Goal: Task Accomplishment & Management: Complete application form

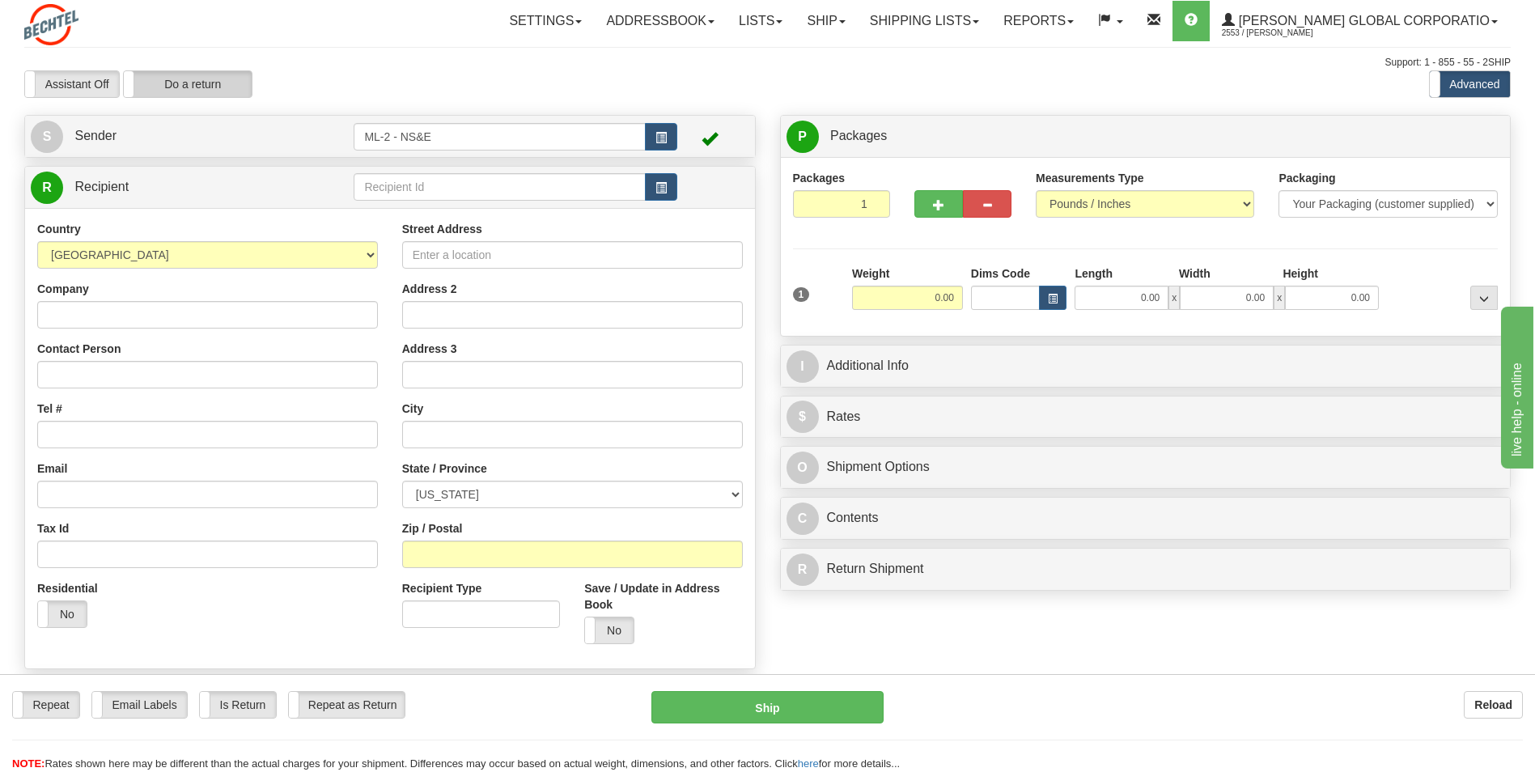
click at [210, 87] on label "Do a return" at bounding box center [188, 84] width 128 height 26
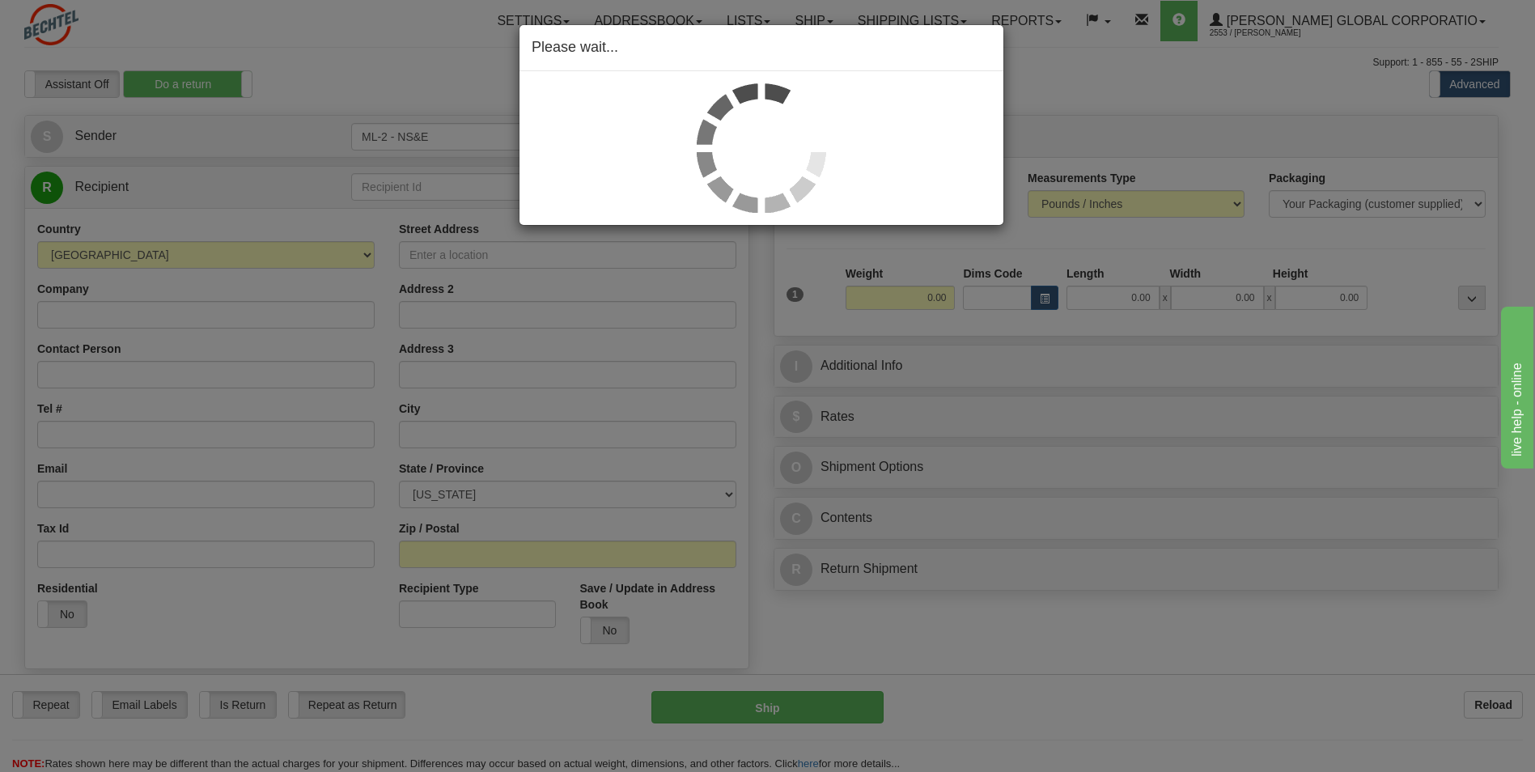
type input "ML-2 - NS&E"
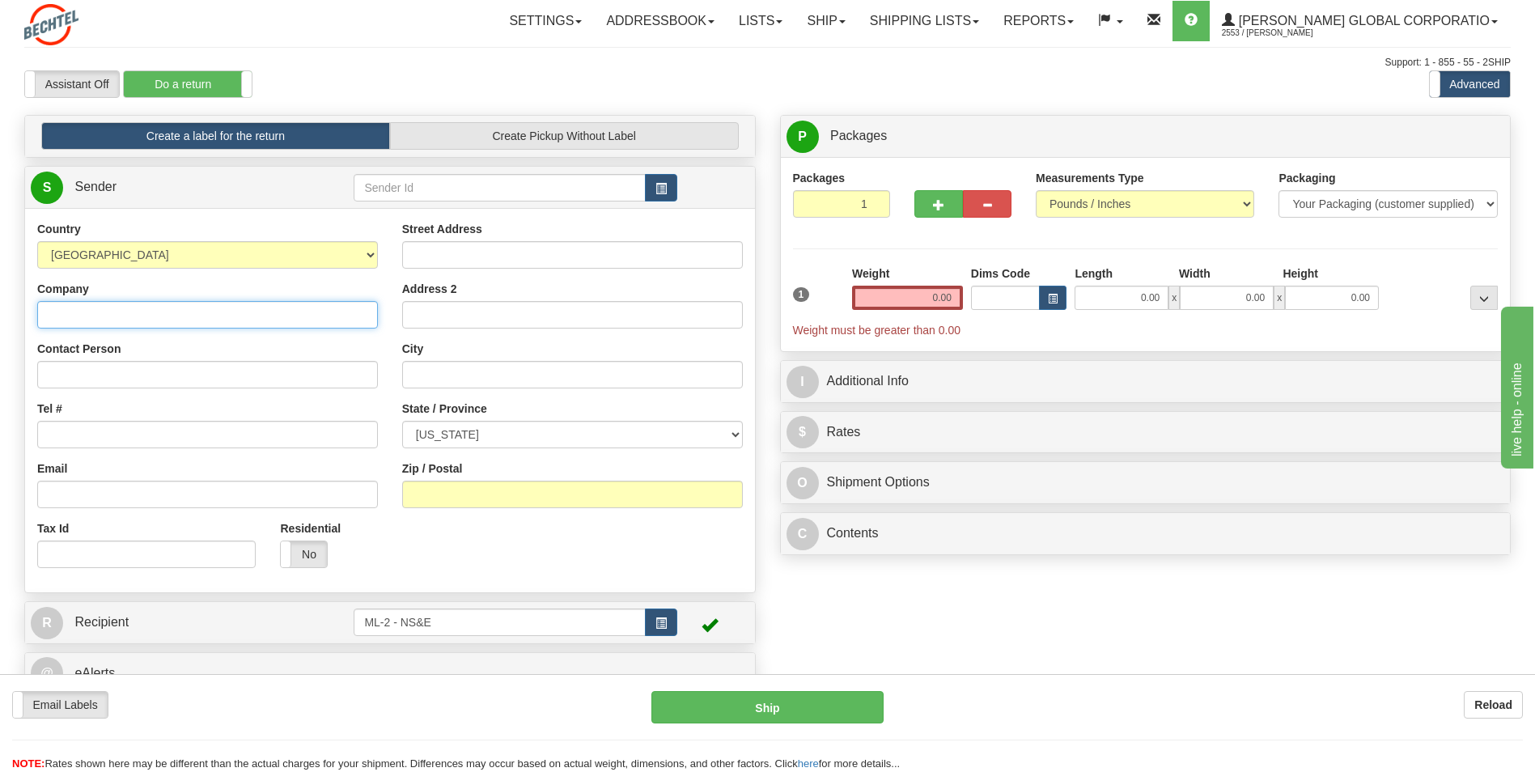
click at [74, 318] on input "Company" at bounding box center [207, 315] width 341 height 28
type input "[PERSON_NAME] National"
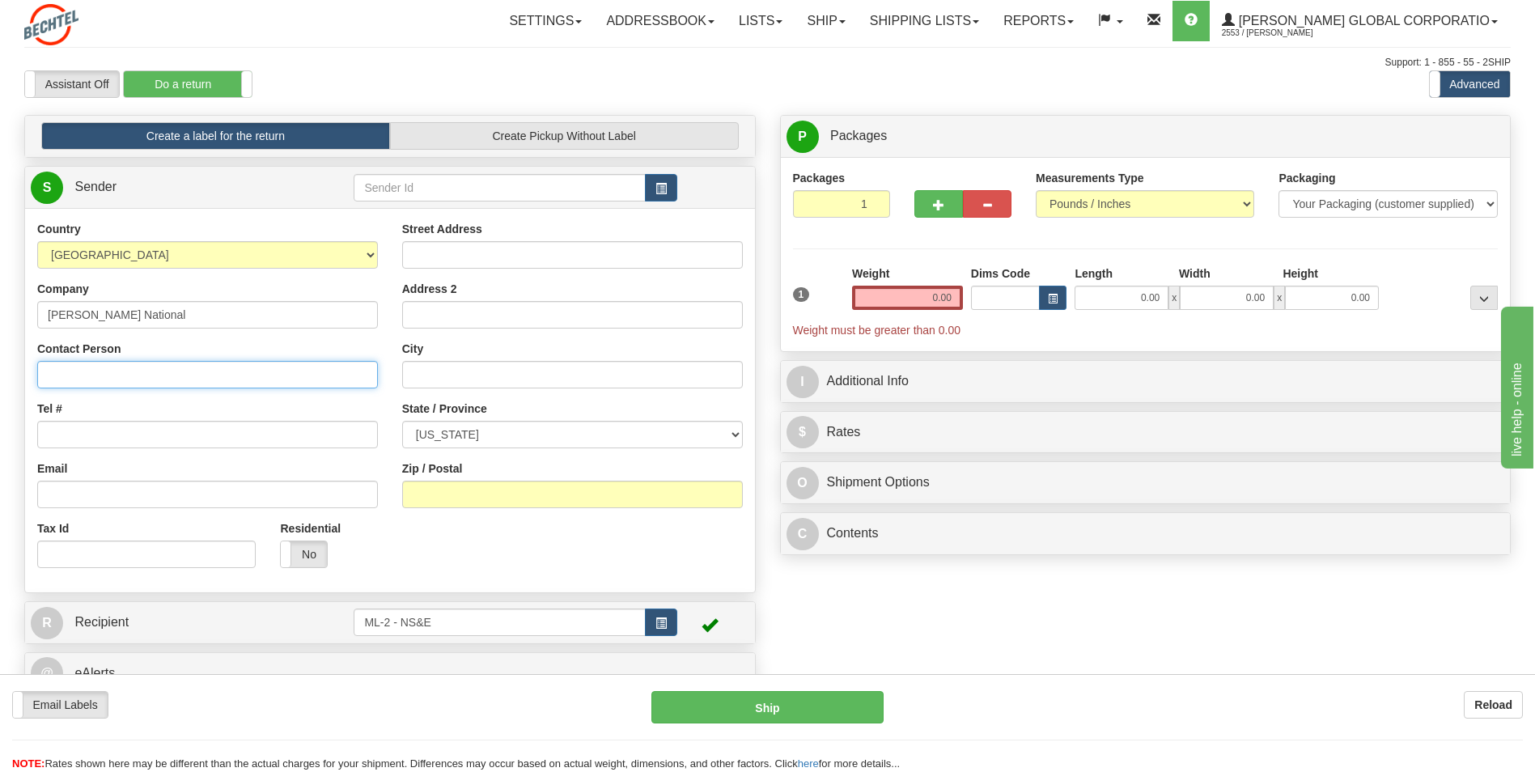
type input "Sheerag [PERSON_NAME]"
type input "[PHONE_NUMBER]"
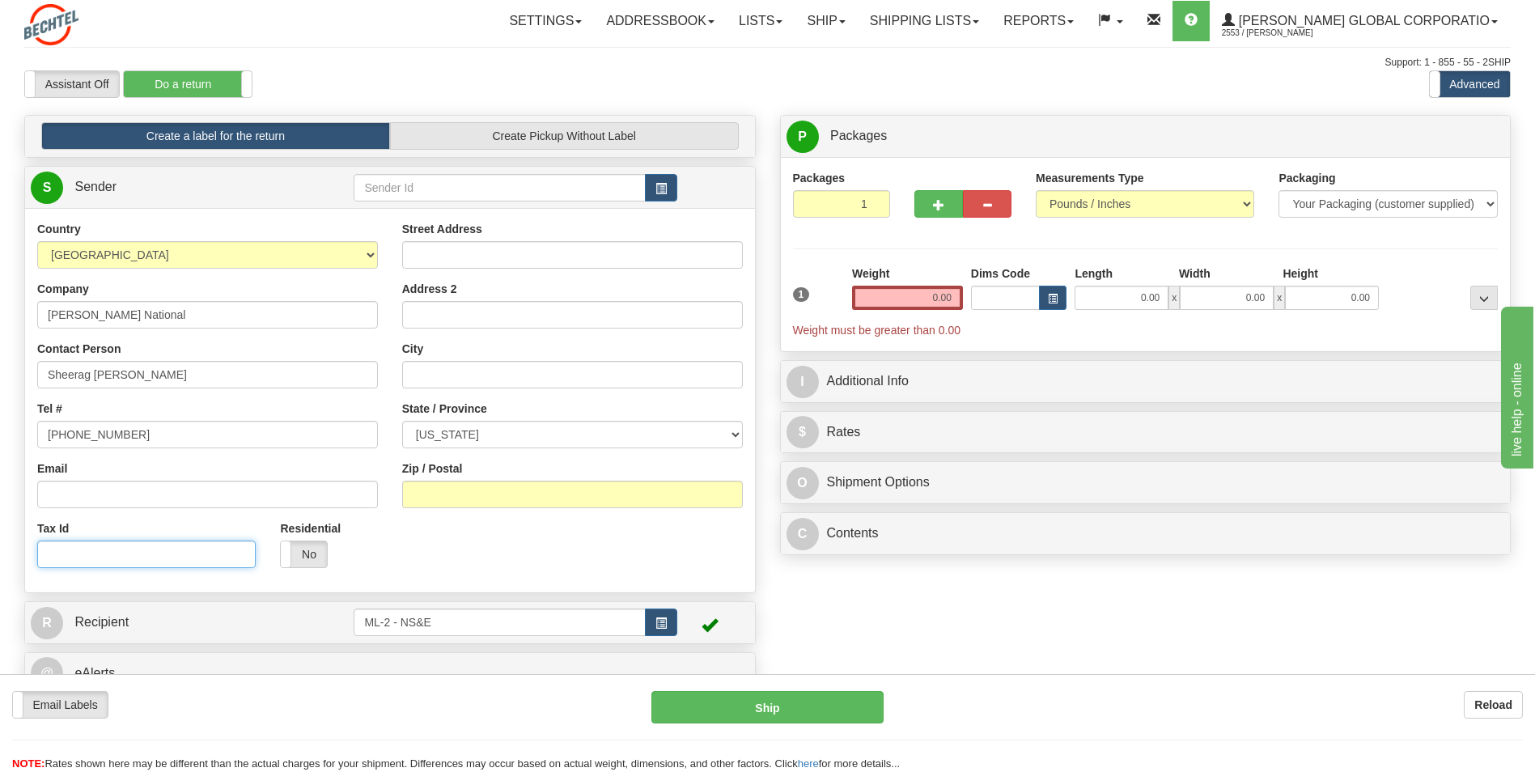
type input "[STREET_ADDRESS][PERSON_NAME]"
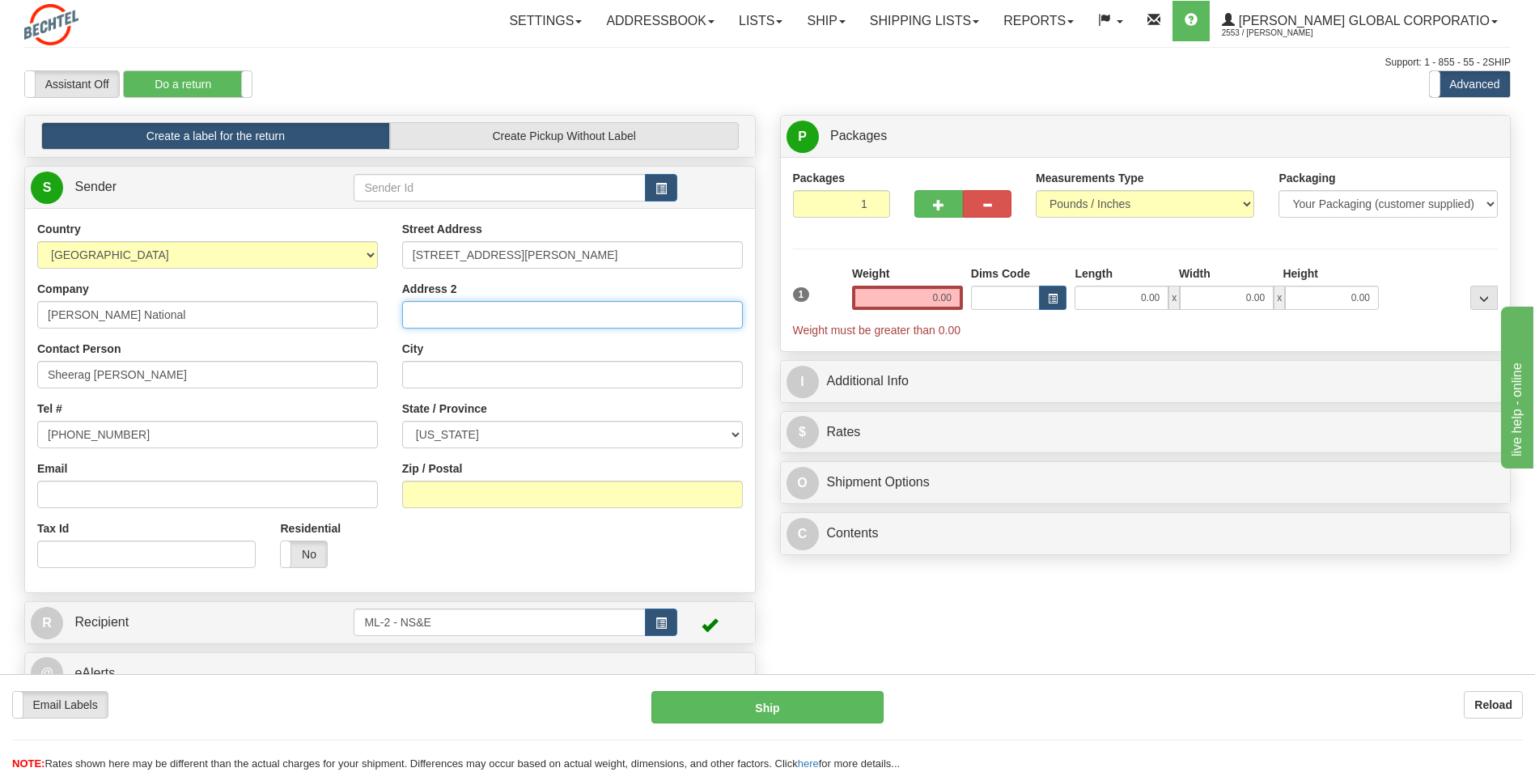
type input "[GEOGRAPHIC_DATA]"
select select "CA"
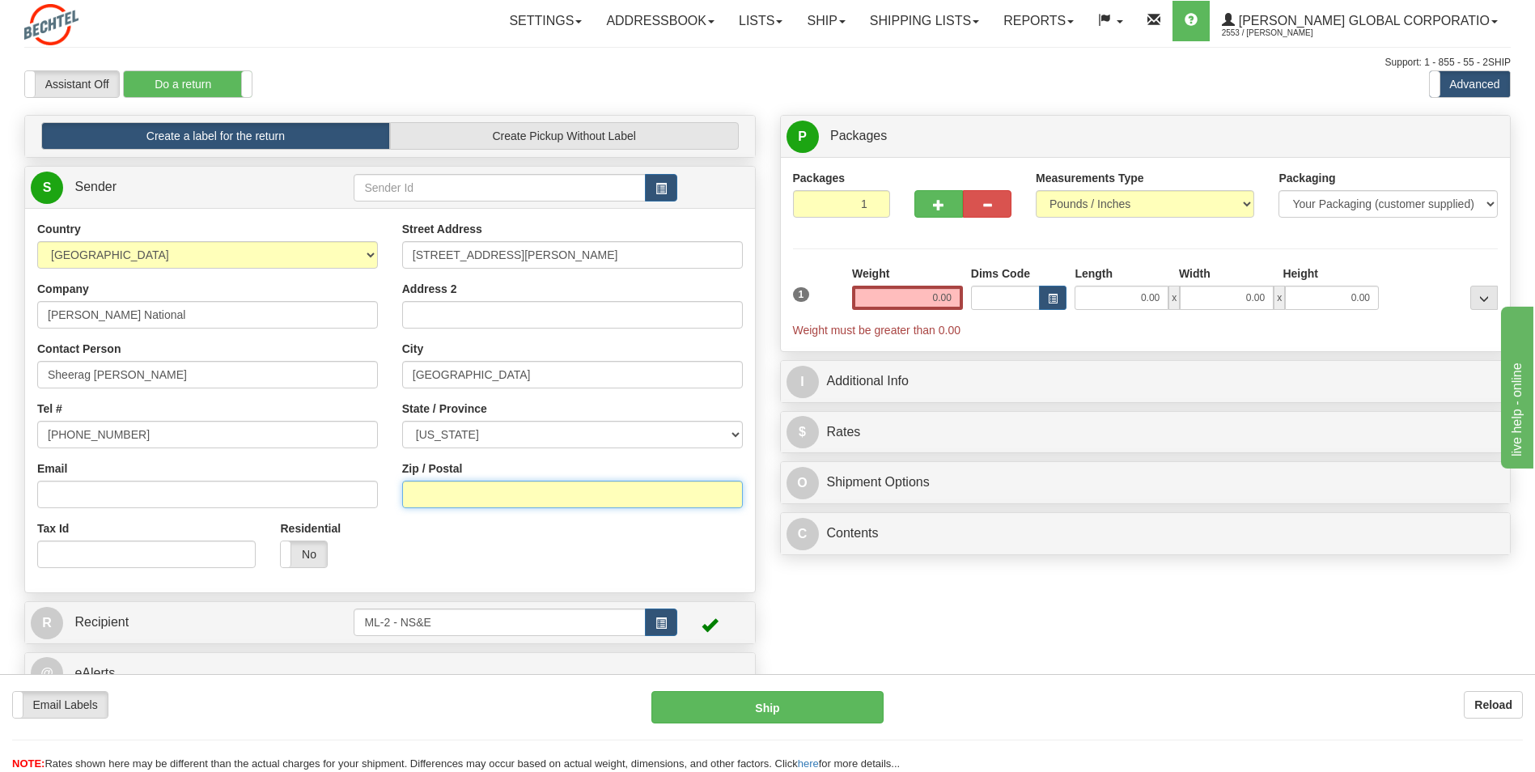
type input "91343"
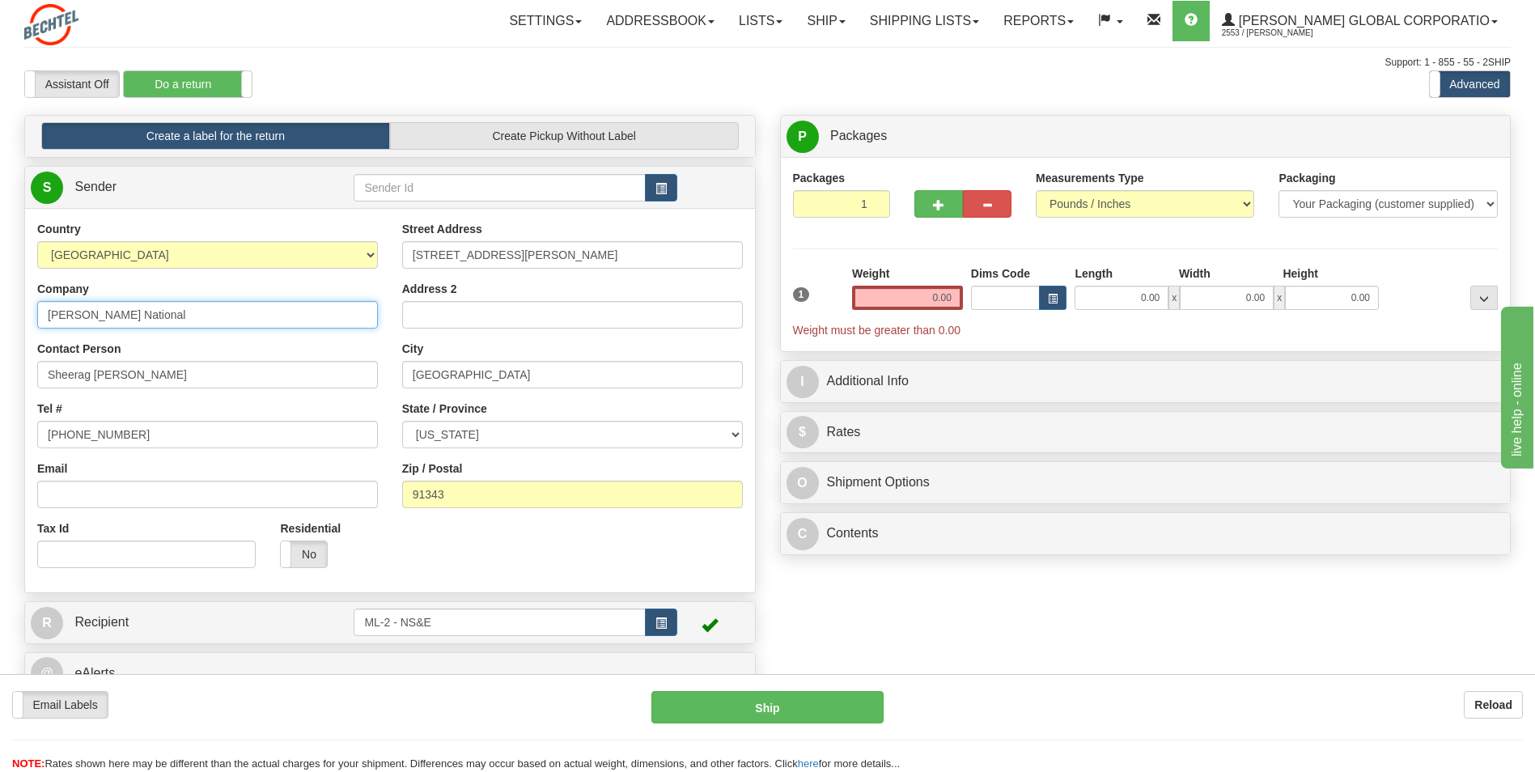
type input "[PERSON_NAME] National"
click at [947, 299] on input "0.00" at bounding box center [907, 298] width 111 height 24
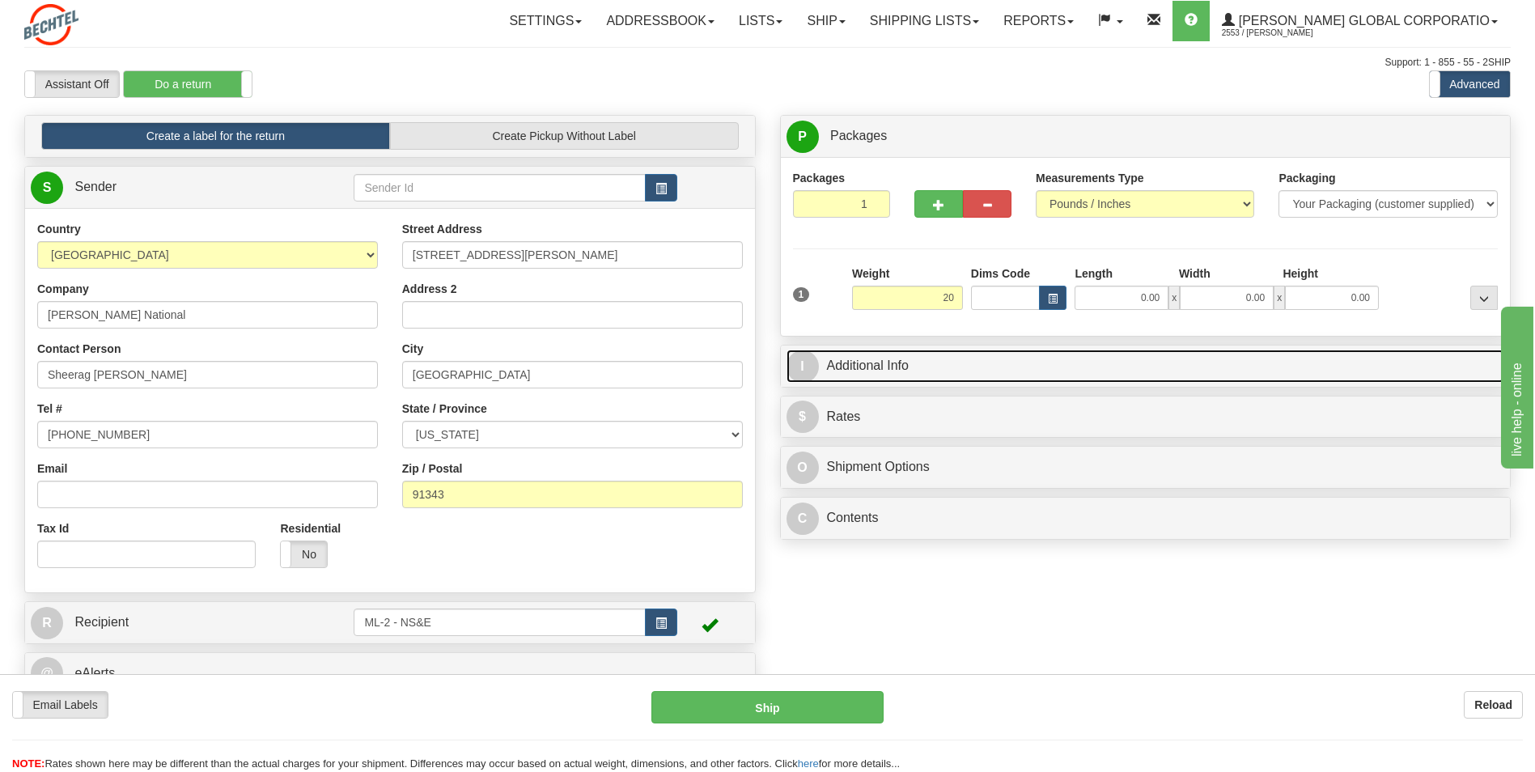
type input "20.00"
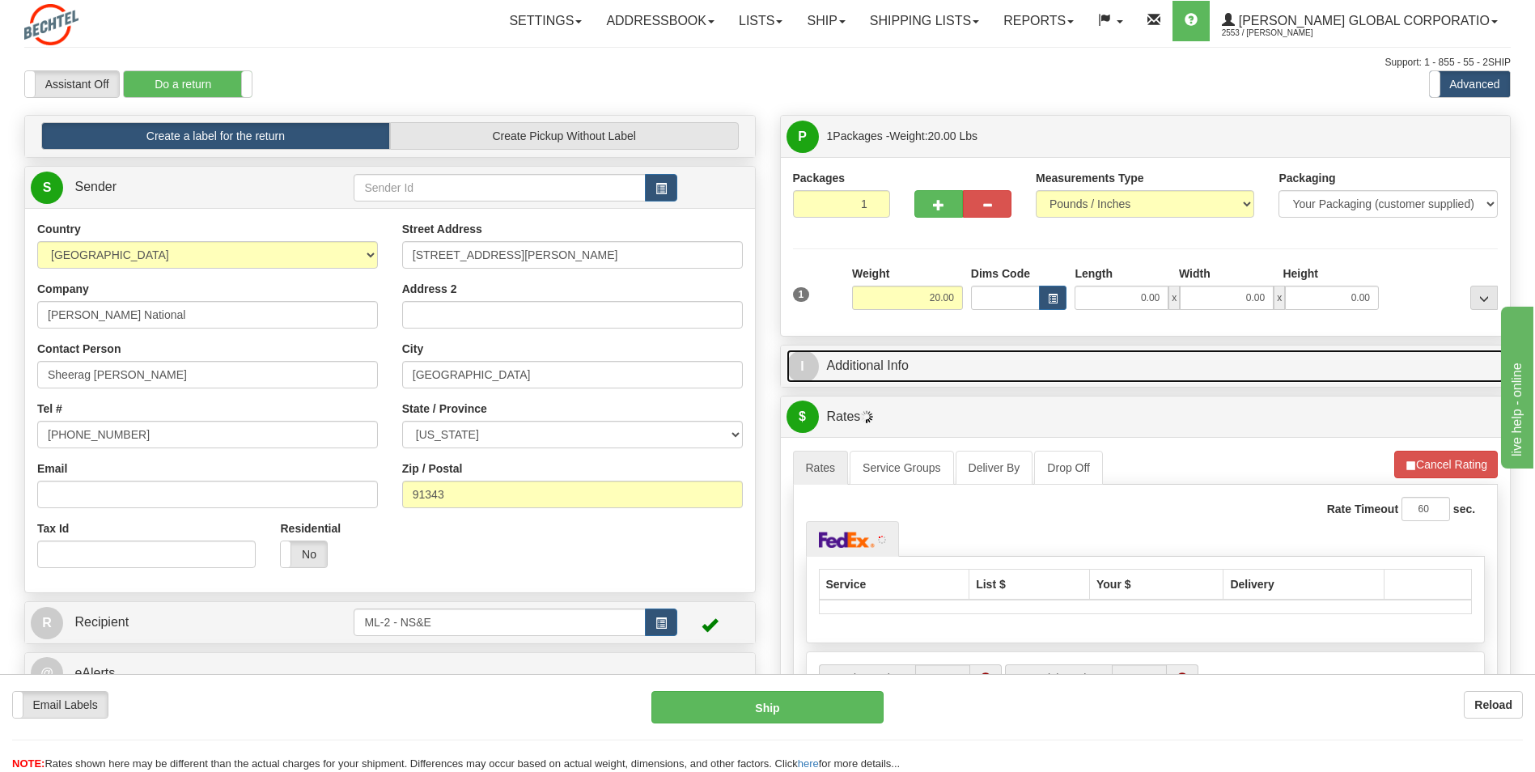
click at [900, 371] on link "I Additional Info" at bounding box center [1145, 365] width 718 height 33
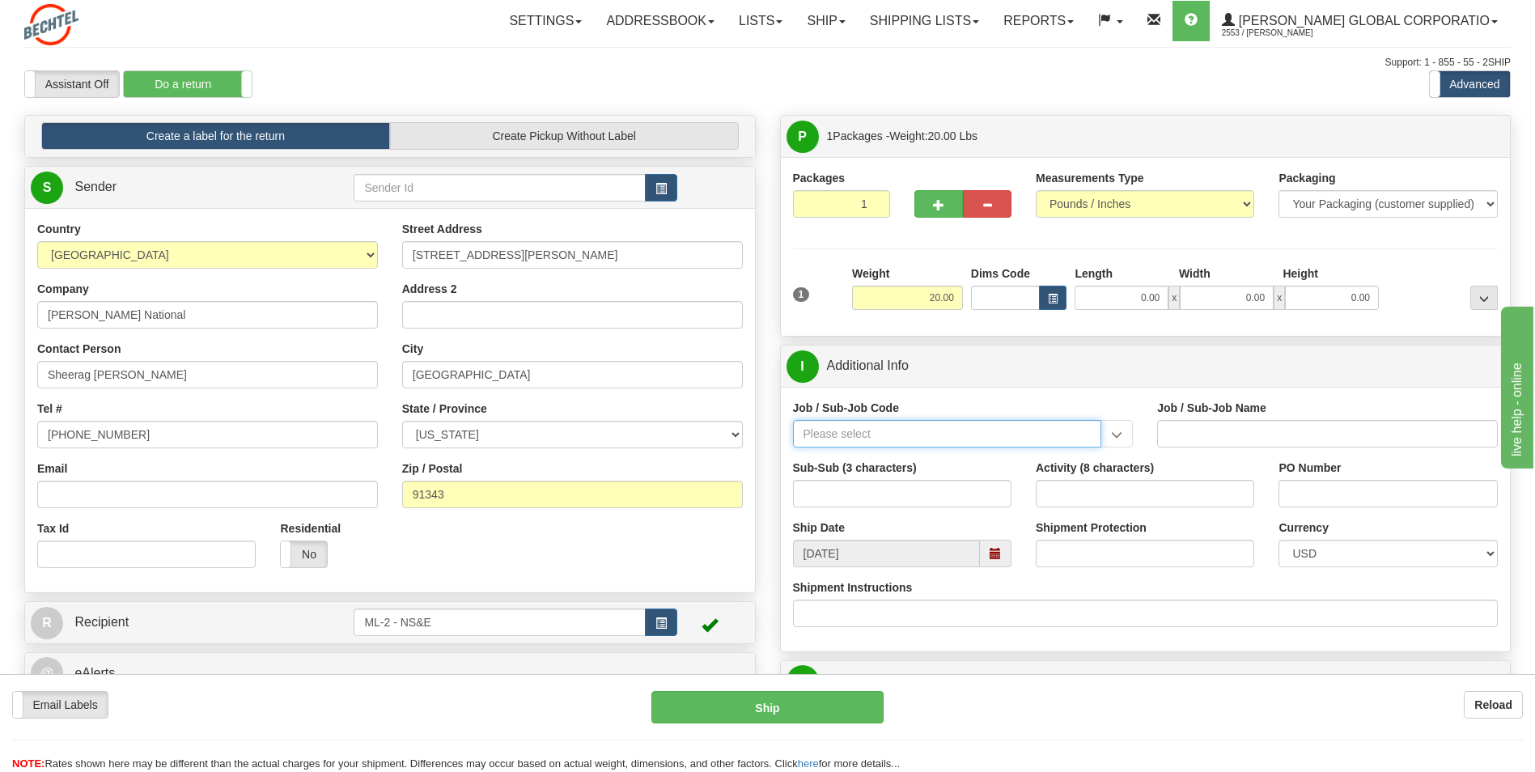
click at [994, 432] on input "Job / Sub-Job Code" at bounding box center [947, 434] width 309 height 28
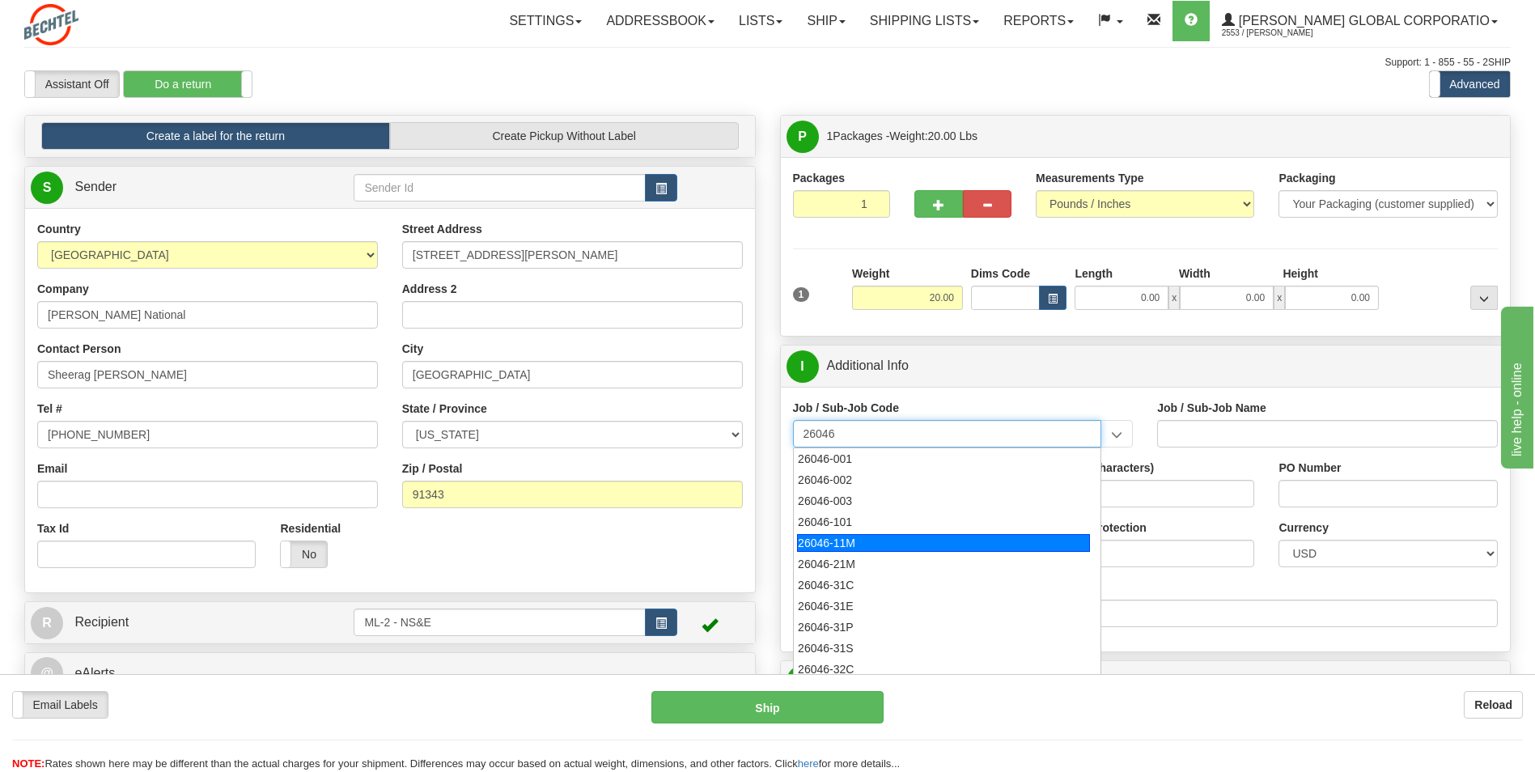
click at [863, 544] on div "26046-11M" at bounding box center [943, 543] width 293 height 18
type input "26046-11M"
type input "MOBILE LAUNCHER 2 - PROJECT MANAGEMENT"
type input "26046-11M"
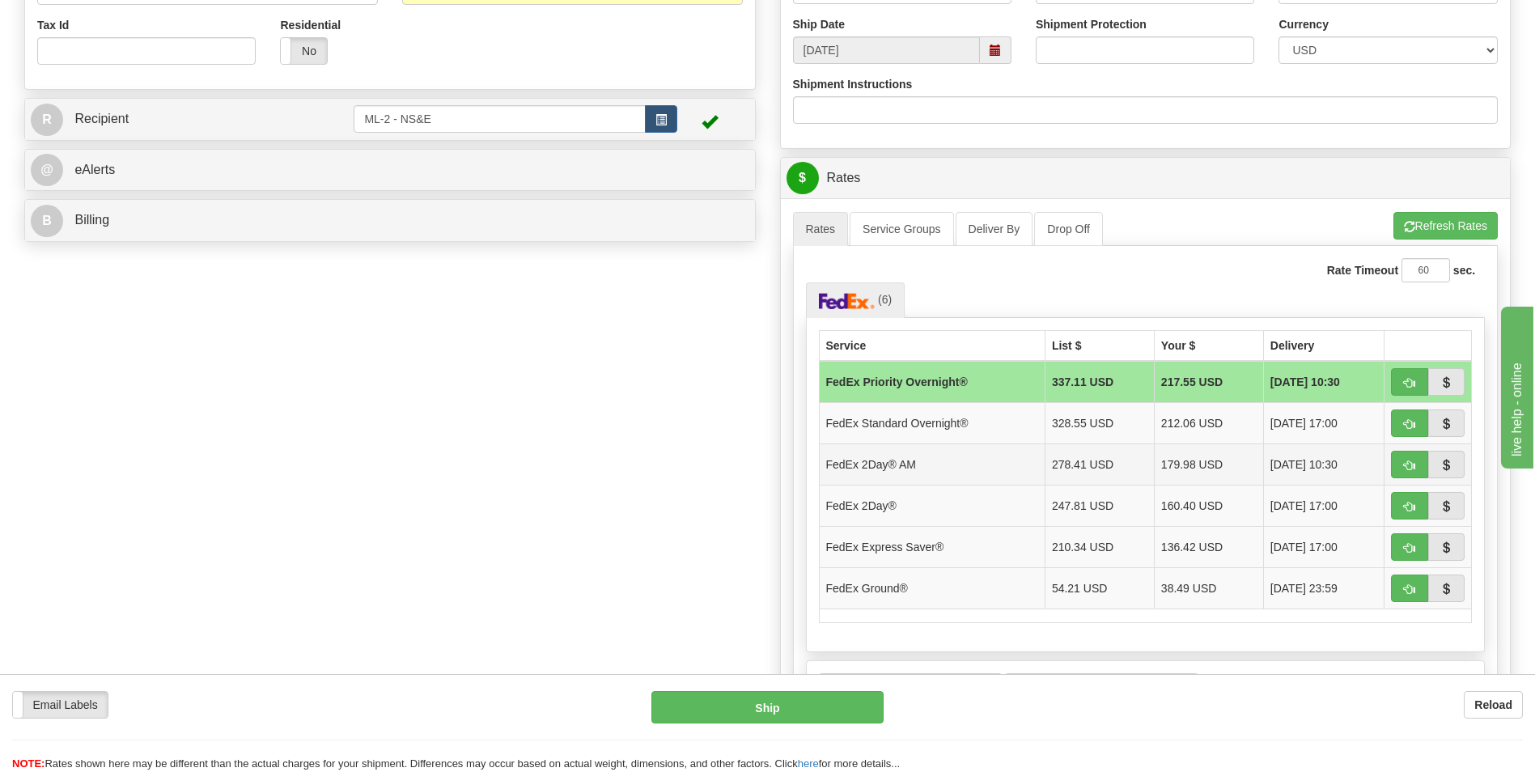
scroll to position [566, 0]
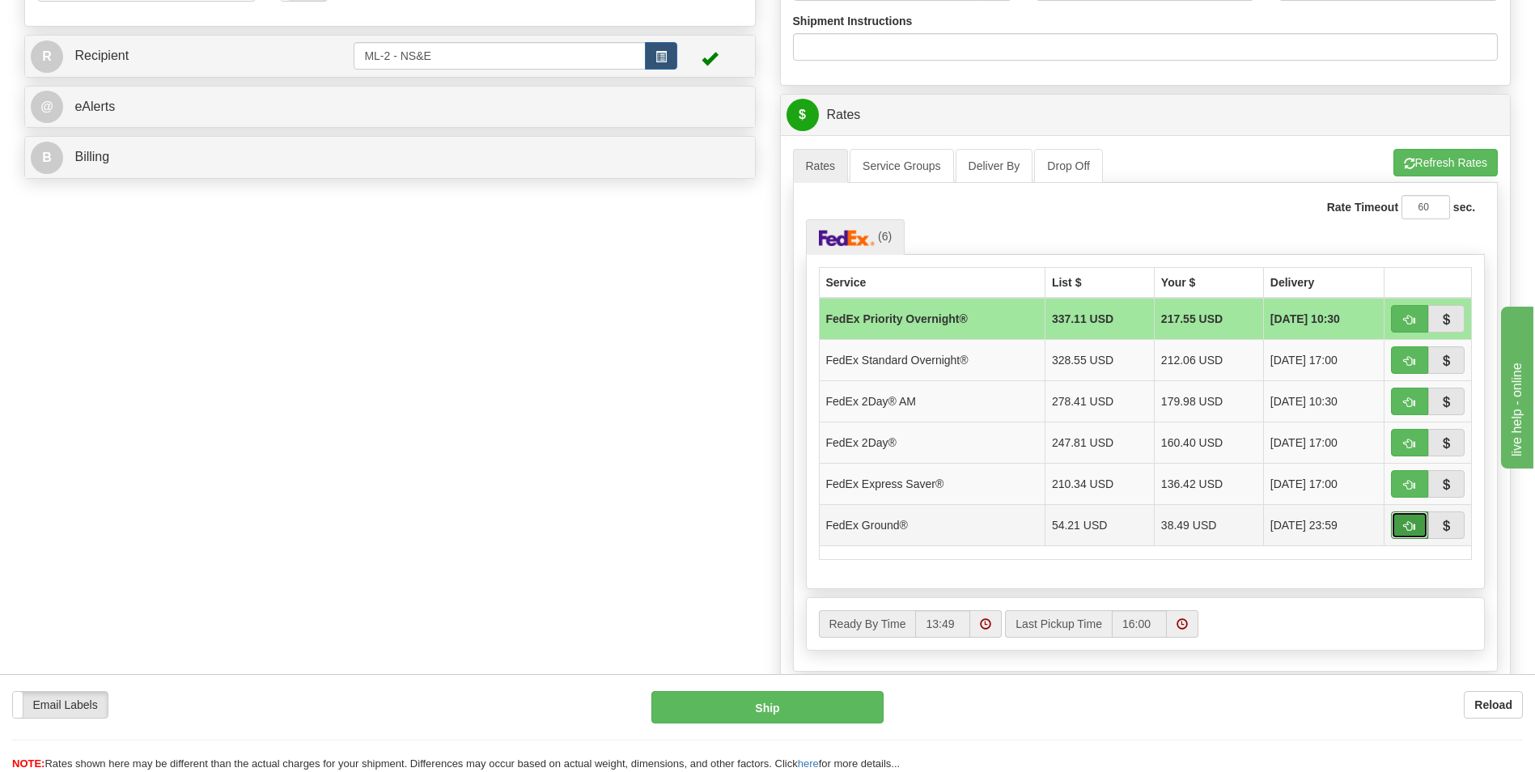
click at [1409, 521] on span "button" at bounding box center [1409, 526] width 11 height 11
type input "92"
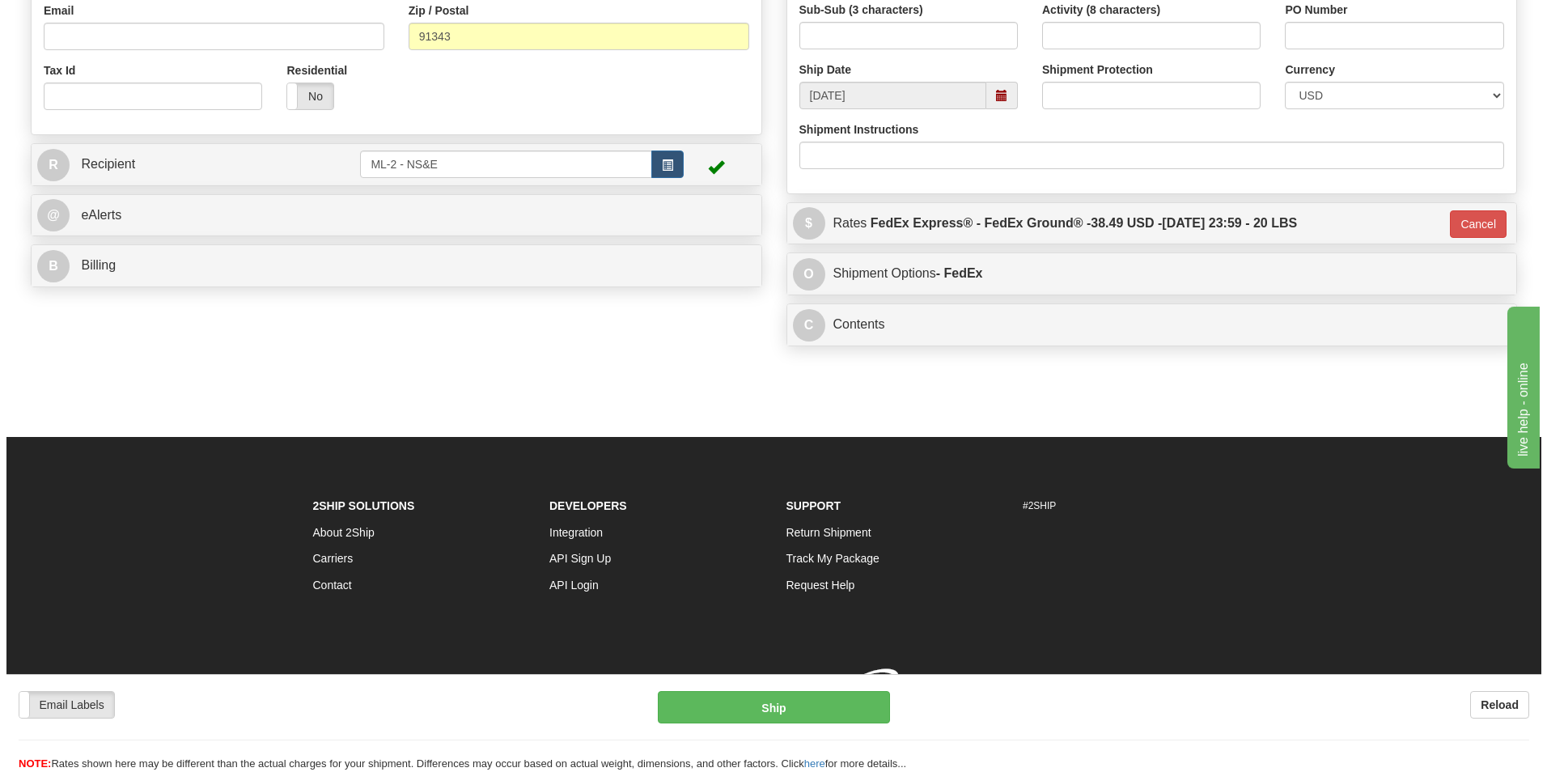
scroll to position [481, 0]
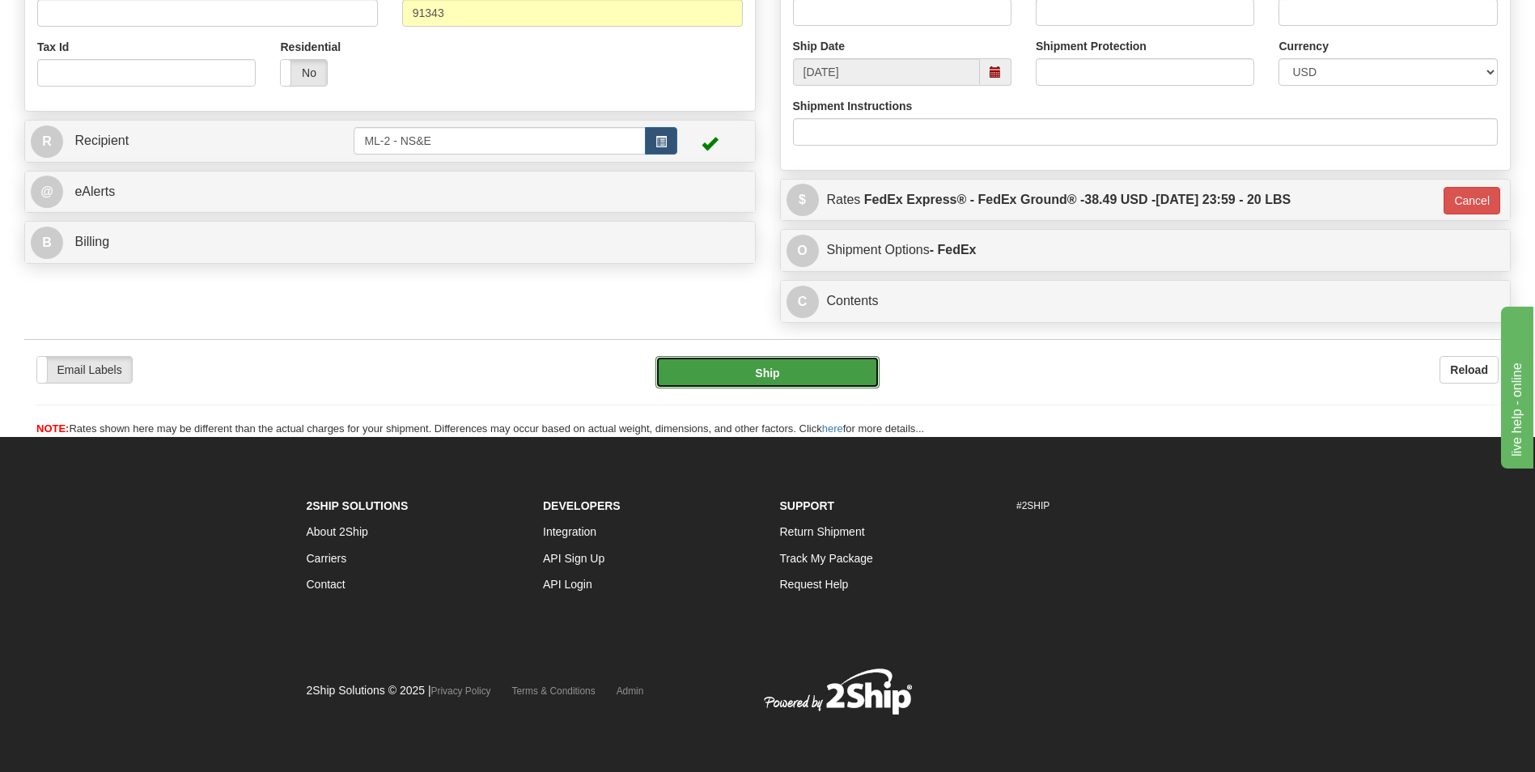
click at [769, 371] on button "Ship" at bounding box center [766, 372] width 223 height 32
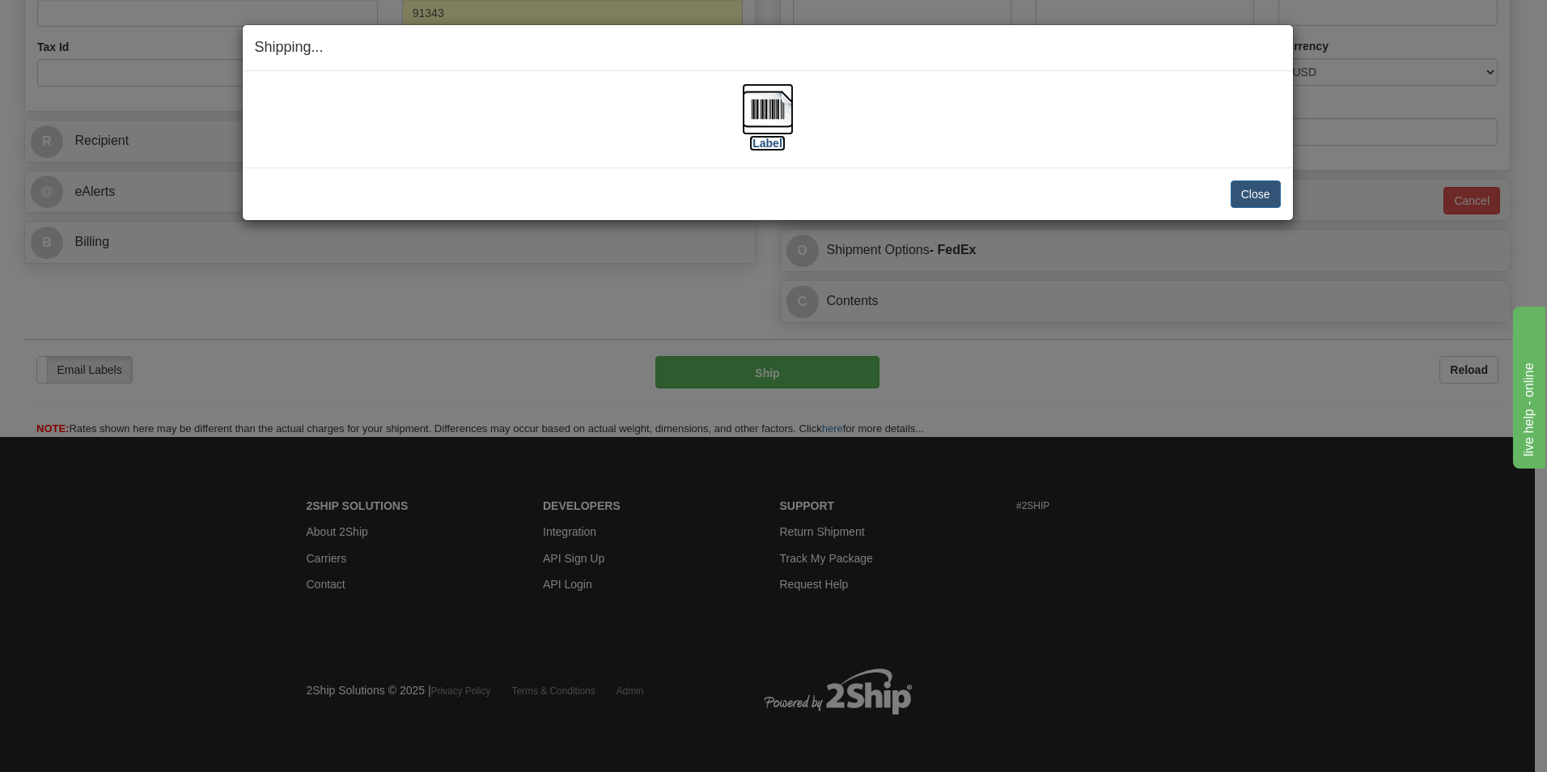
click at [761, 143] on label "[Label]" at bounding box center [767, 143] width 37 height 16
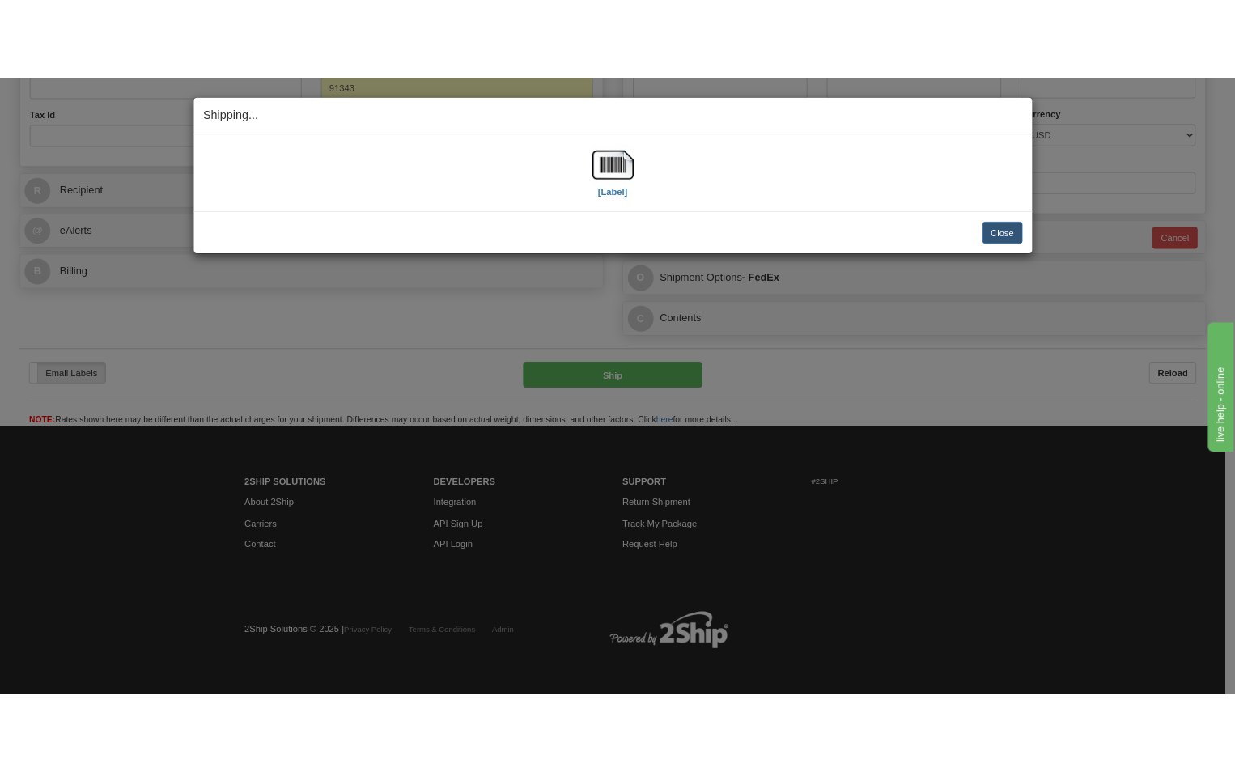
scroll to position [519, 0]
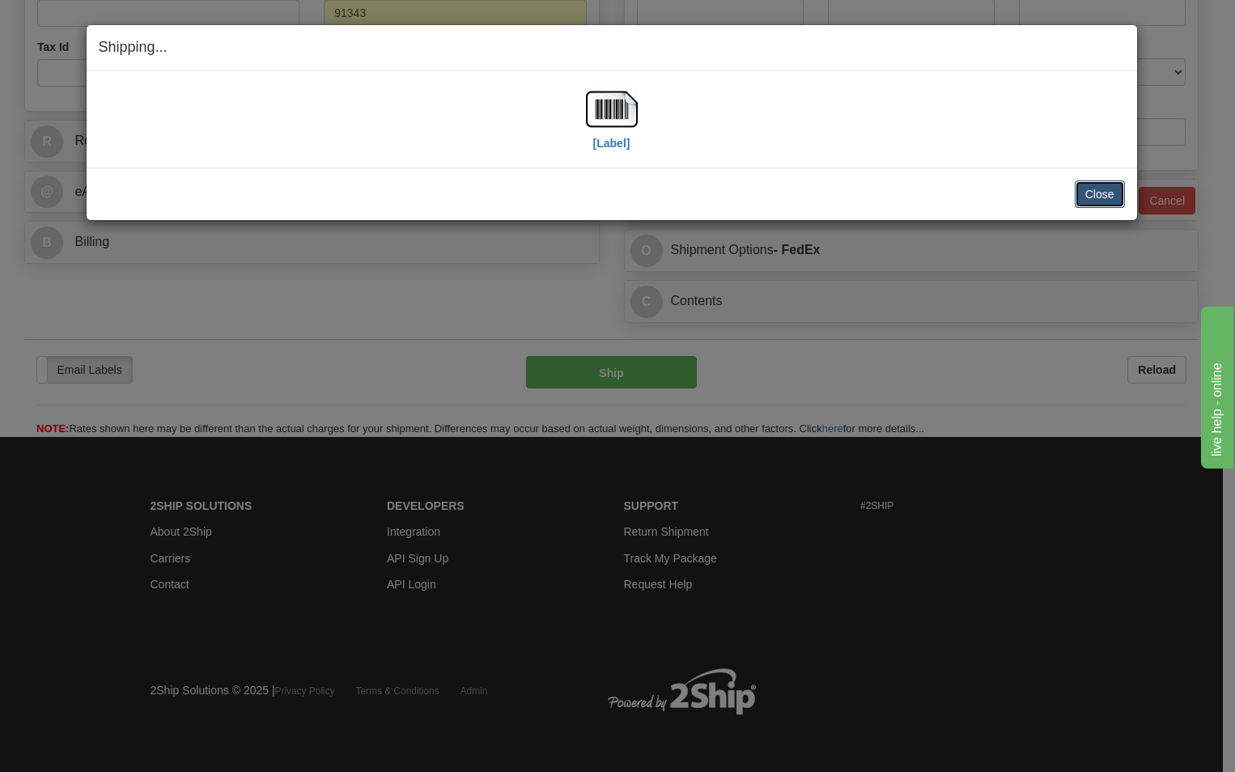
click at [1103, 189] on button "Close" at bounding box center [1099, 194] width 50 height 28
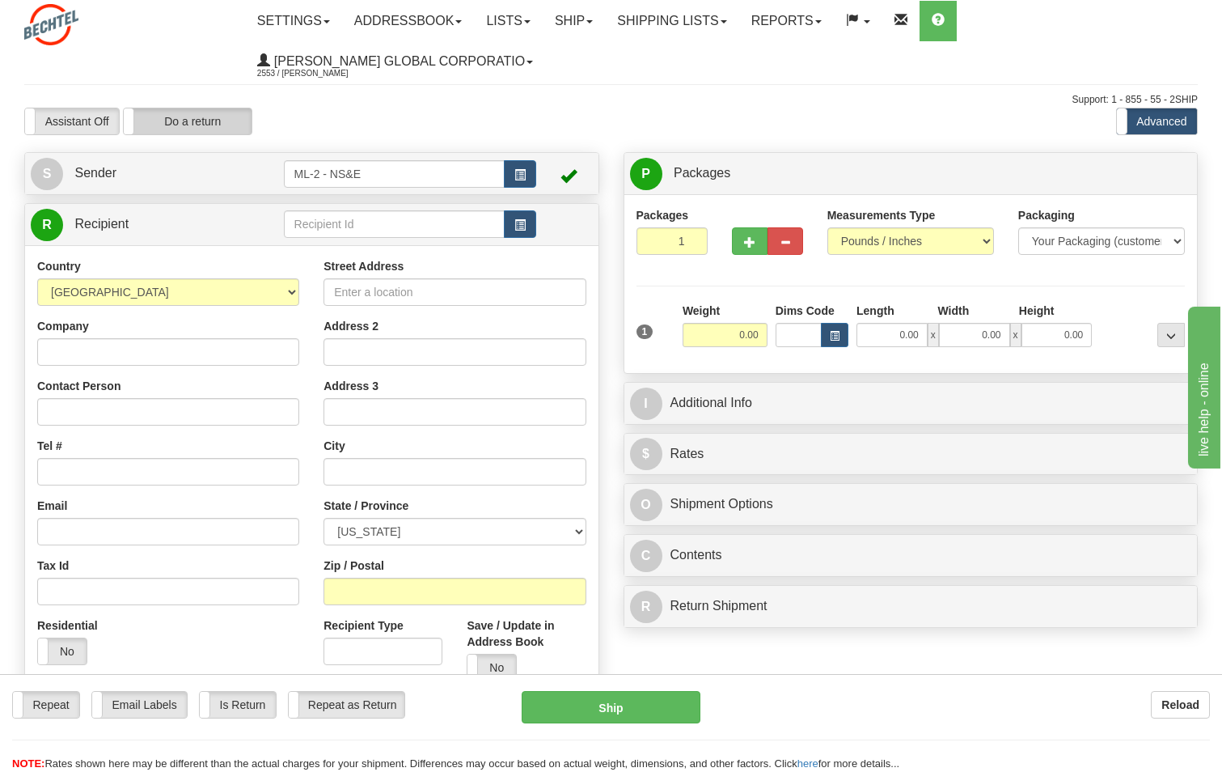
click at [213, 126] on label "Do a return" at bounding box center [188, 121] width 128 height 26
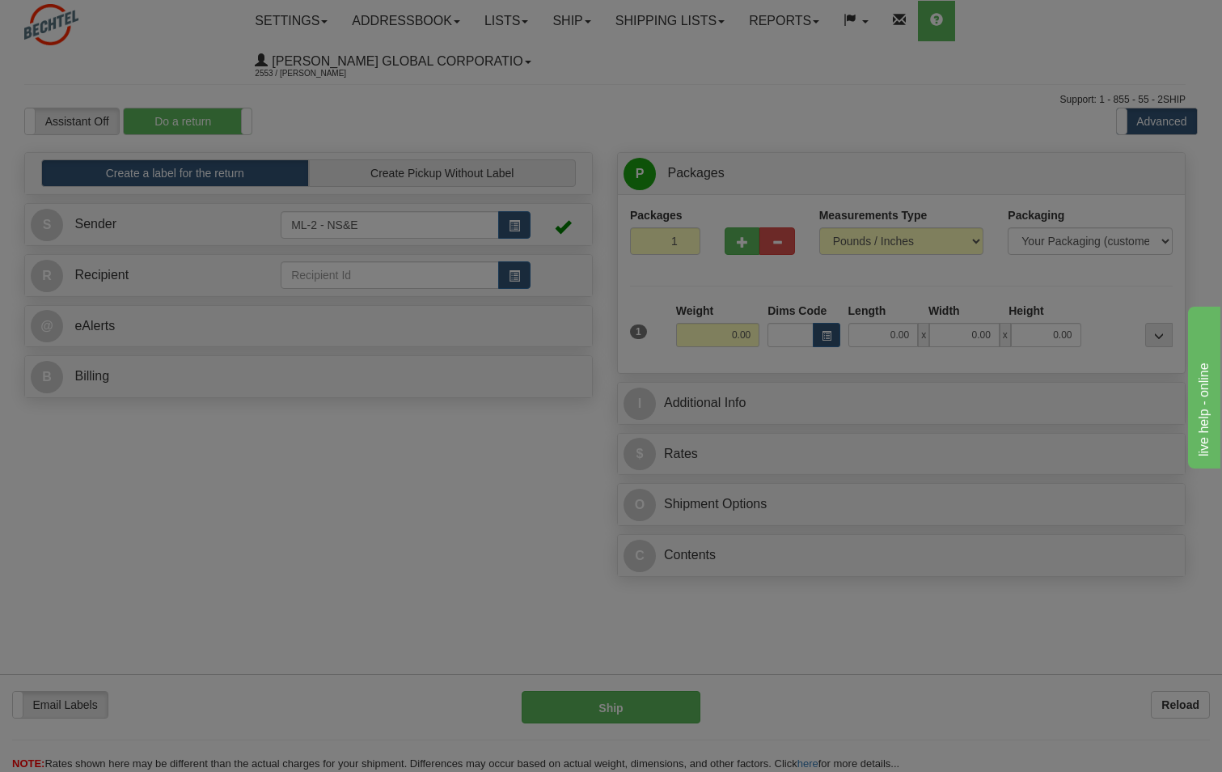
type input "ML-2 - NS&E"
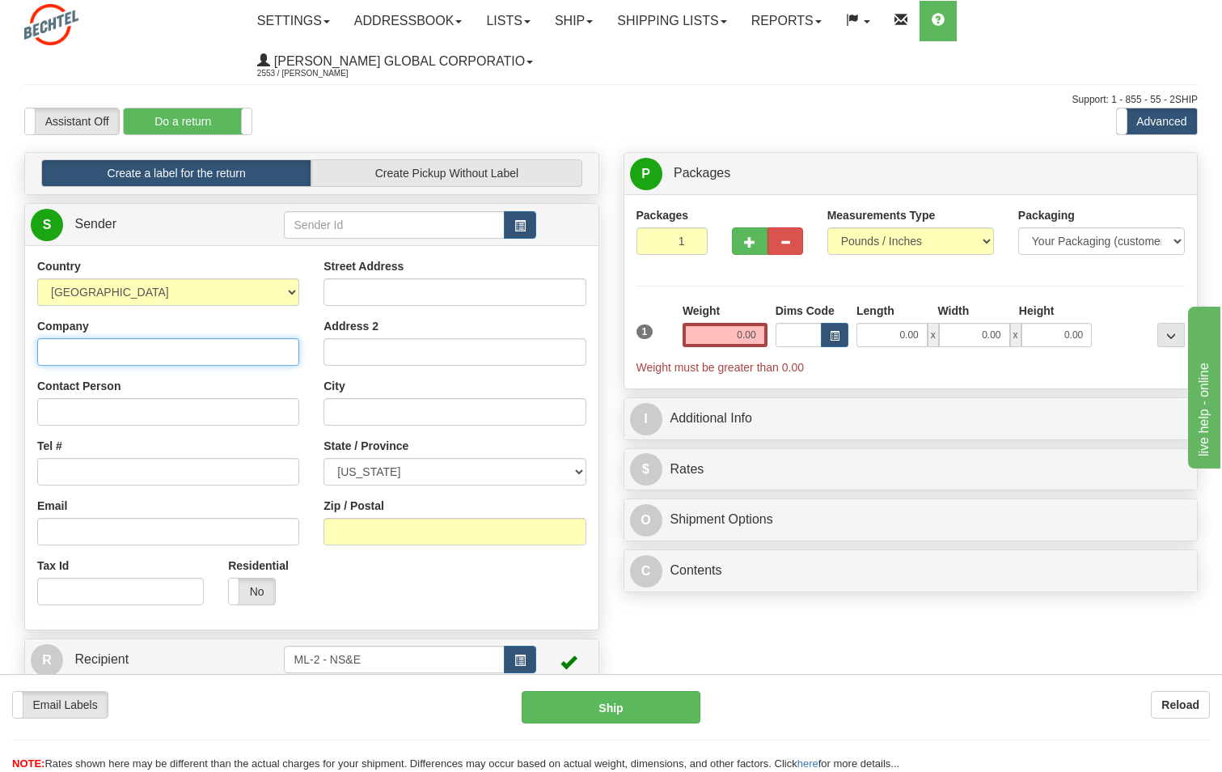
click at [121, 352] on input "Company" at bounding box center [168, 352] width 262 height 28
type input "[PERSON_NAME] National"
type input "Sheerag [PERSON_NAME]"
type input "[PHONE_NUMBER]"
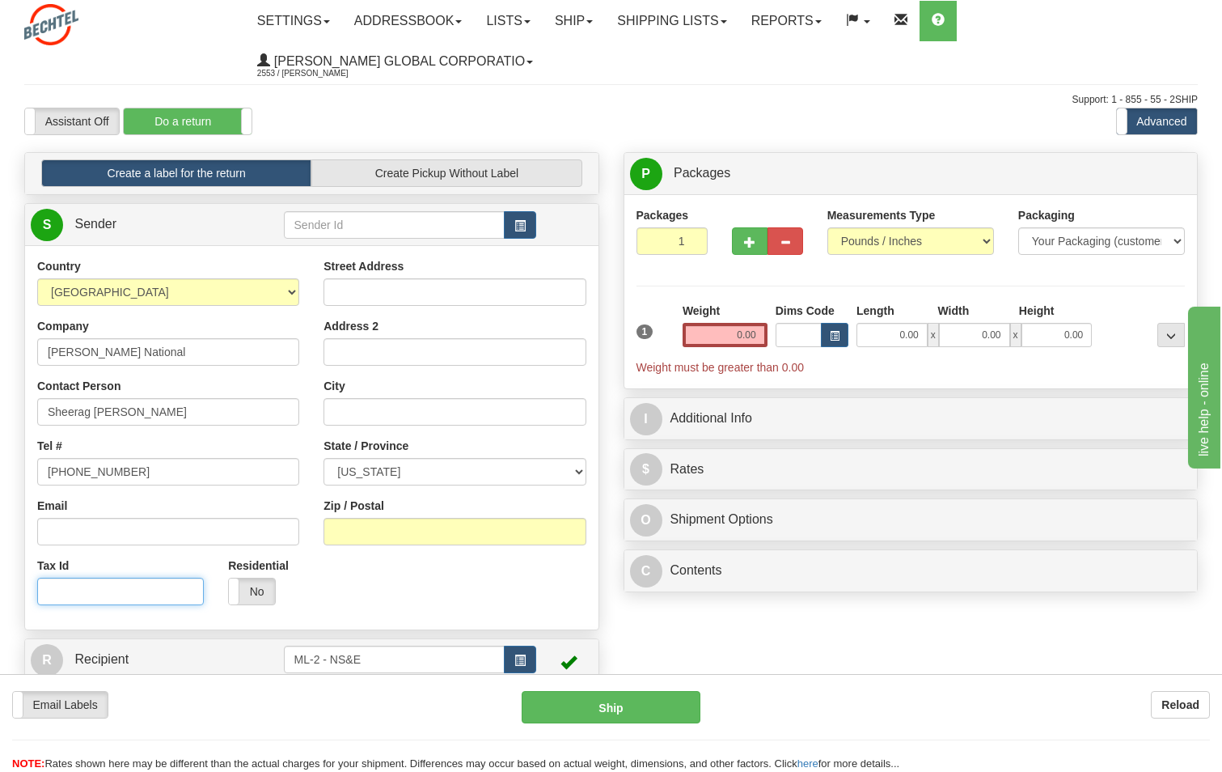
type input "[STREET_ADDRESS][PERSON_NAME]"
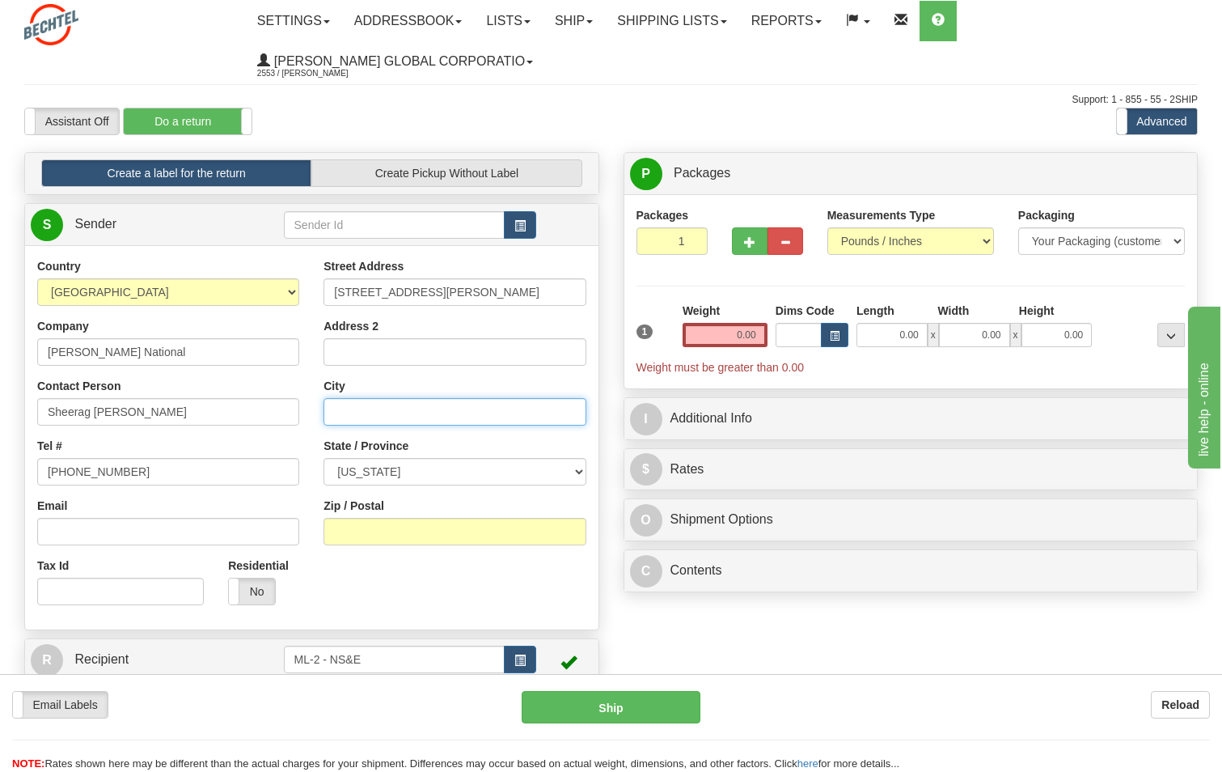
type input "[GEOGRAPHIC_DATA]"
select select "CA"
type input "91343"
click at [748, 333] on input "0.00" at bounding box center [725, 335] width 85 height 24
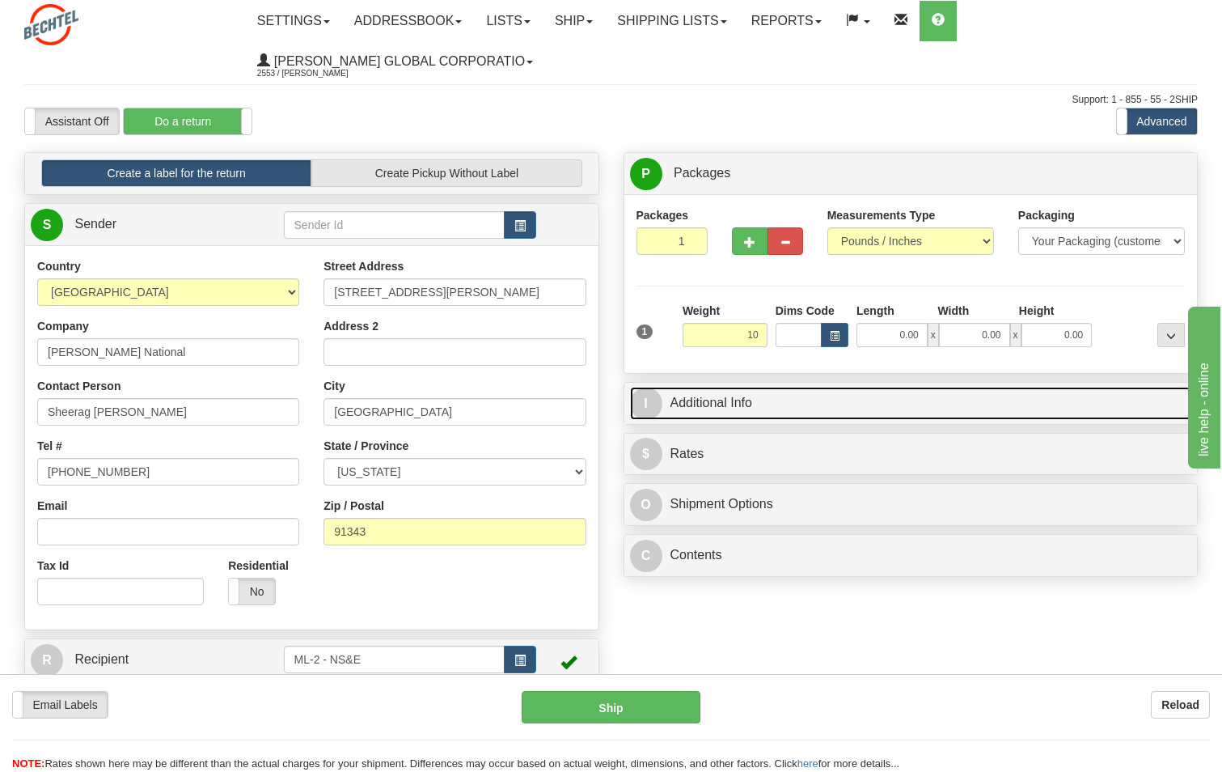
type input "10.00"
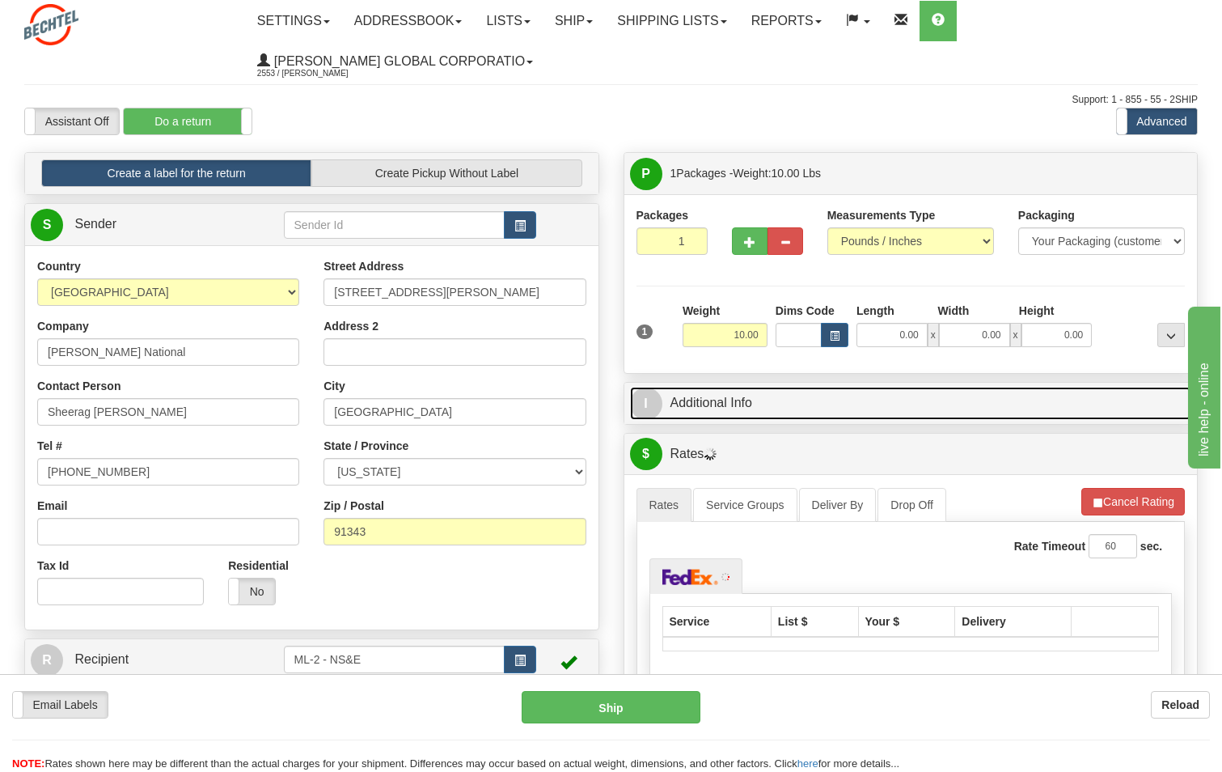
click at [692, 401] on link "I Additional Info" at bounding box center [911, 403] width 562 height 33
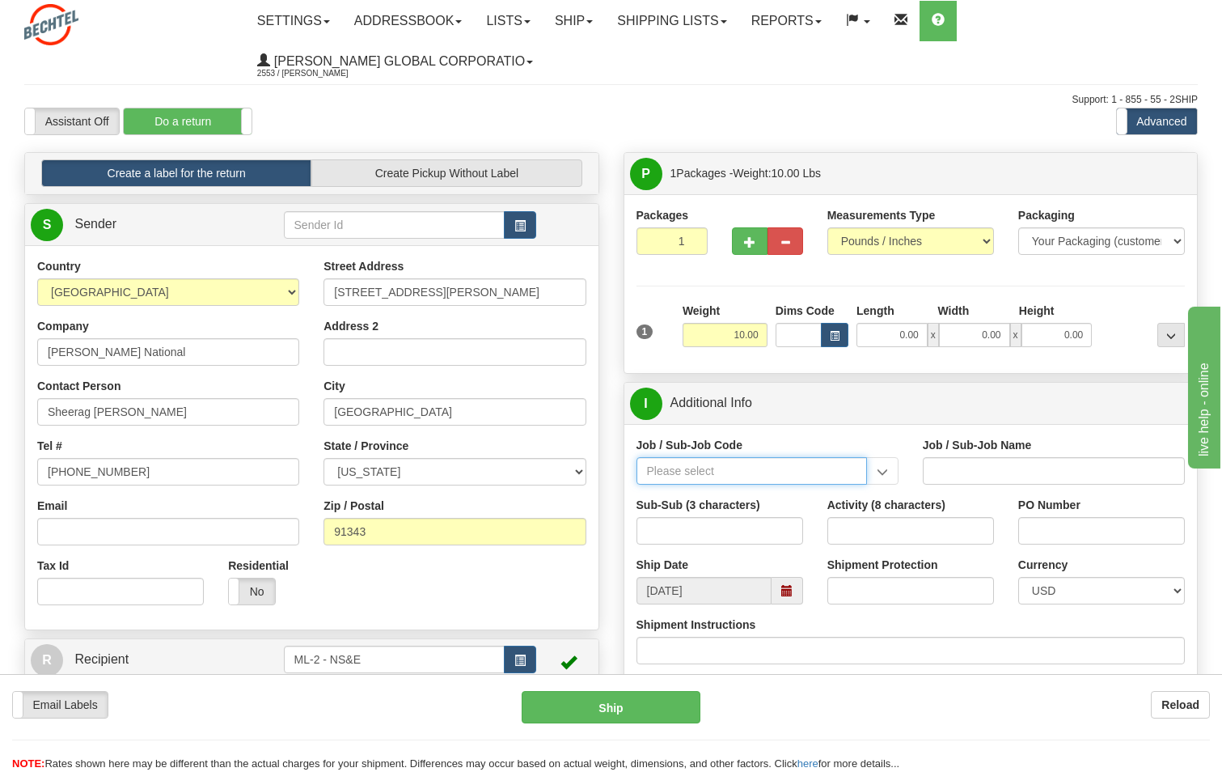
click at [778, 472] on input "Job / Sub-Job Code" at bounding box center [752, 471] width 231 height 28
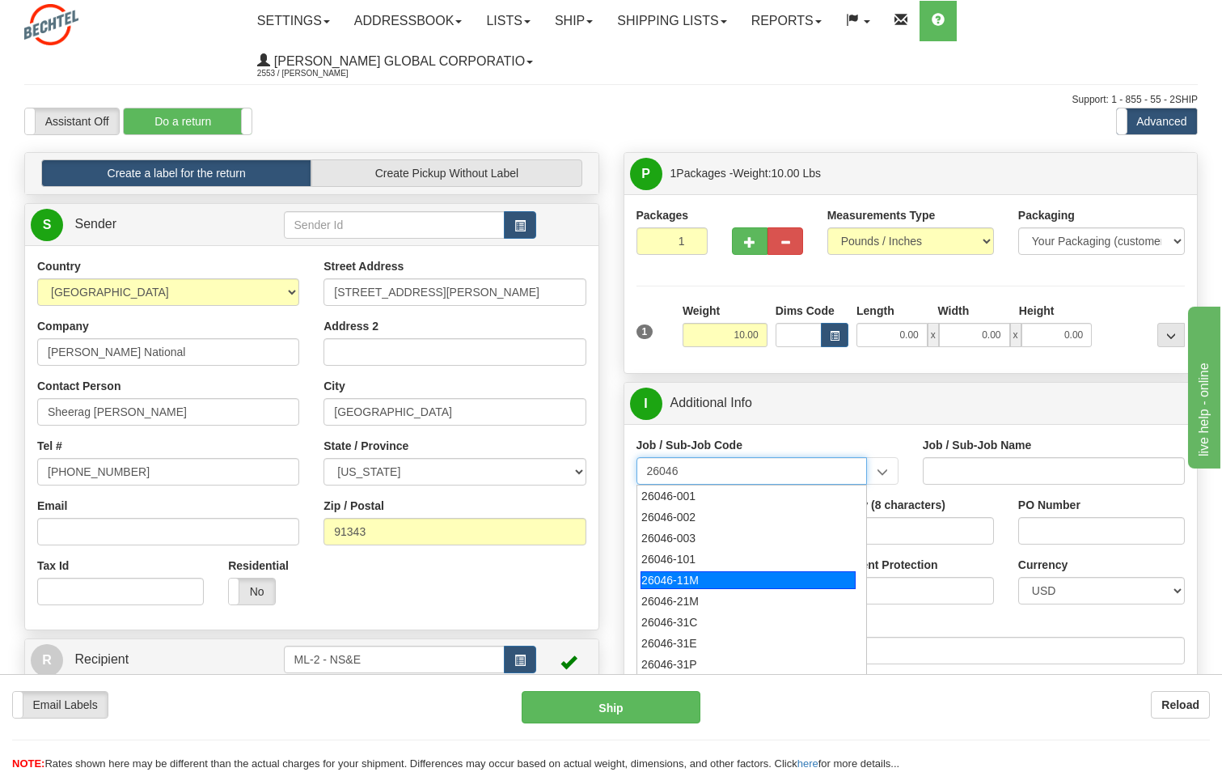
click at [698, 575] on div "26046-11M" at bounding box center [748, 580] width 215 height 18
type input "26046-11M"
type input "MOBILE LAUNCHER 2 - PROJECT MANAGEMENT"
type input "26046-11M"
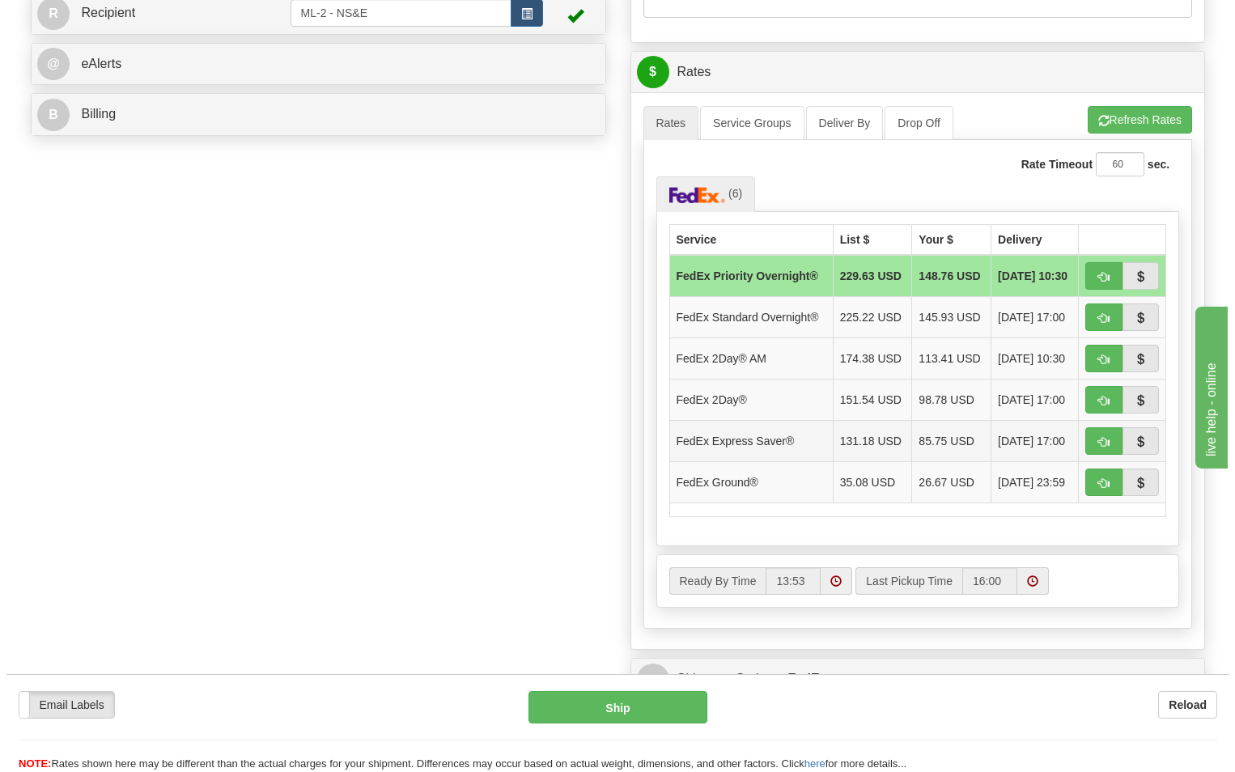
scroll to position [647, 0]
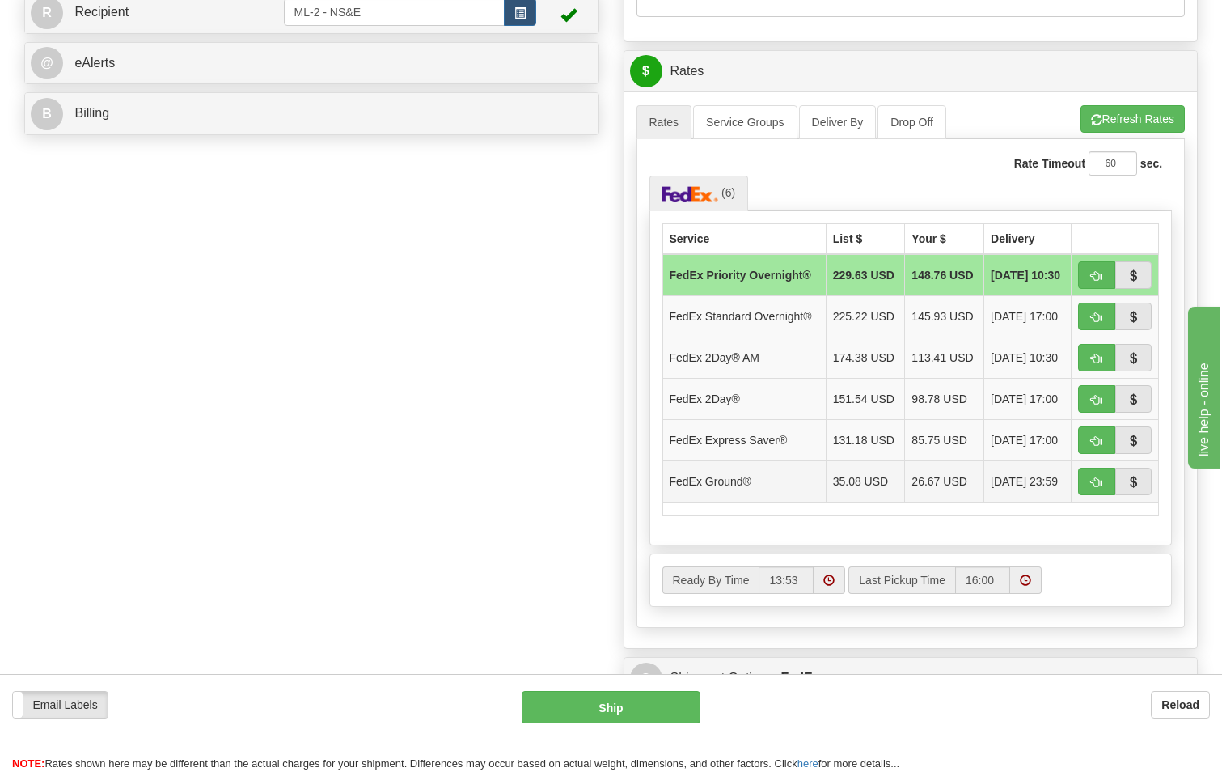
click at [1029, 489] on span "[DATE] 23:59" at bounding box center [1024, 481] width 67 height 16
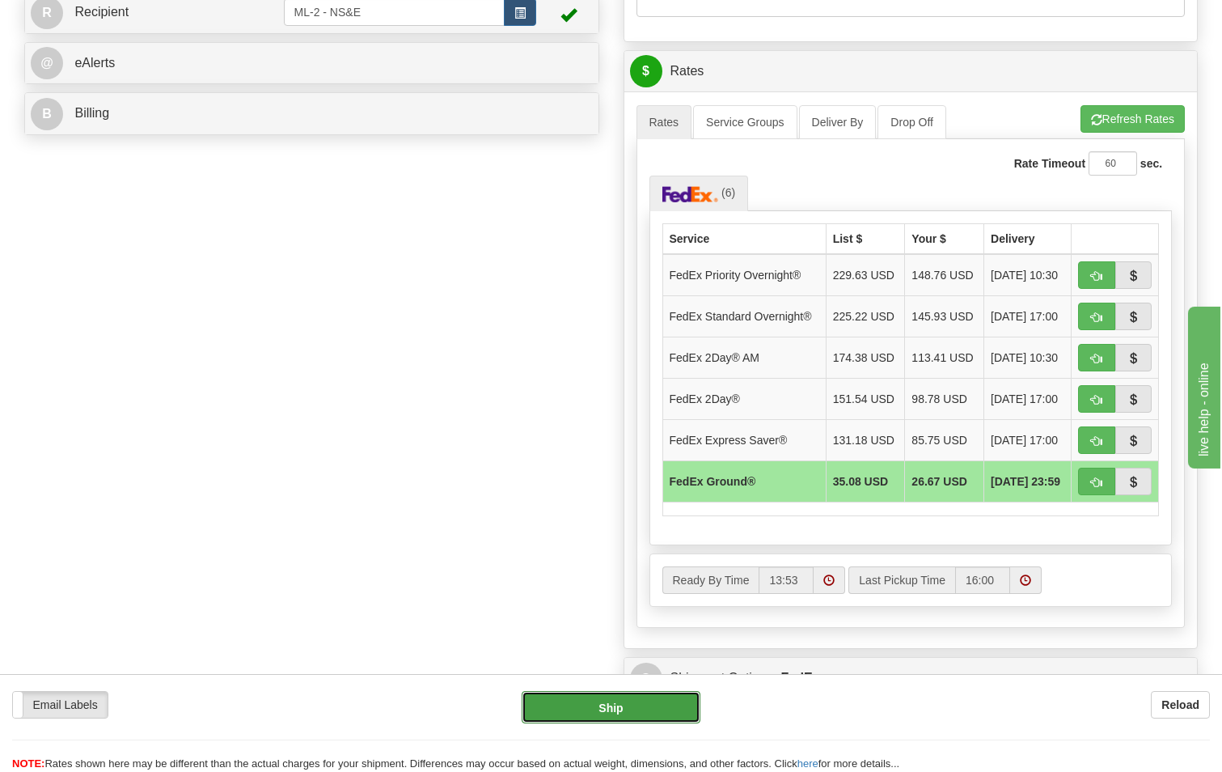
click at [630, 711] on button "Ship" at bounding box center [612, 707] width 180 height 32
type input "92"
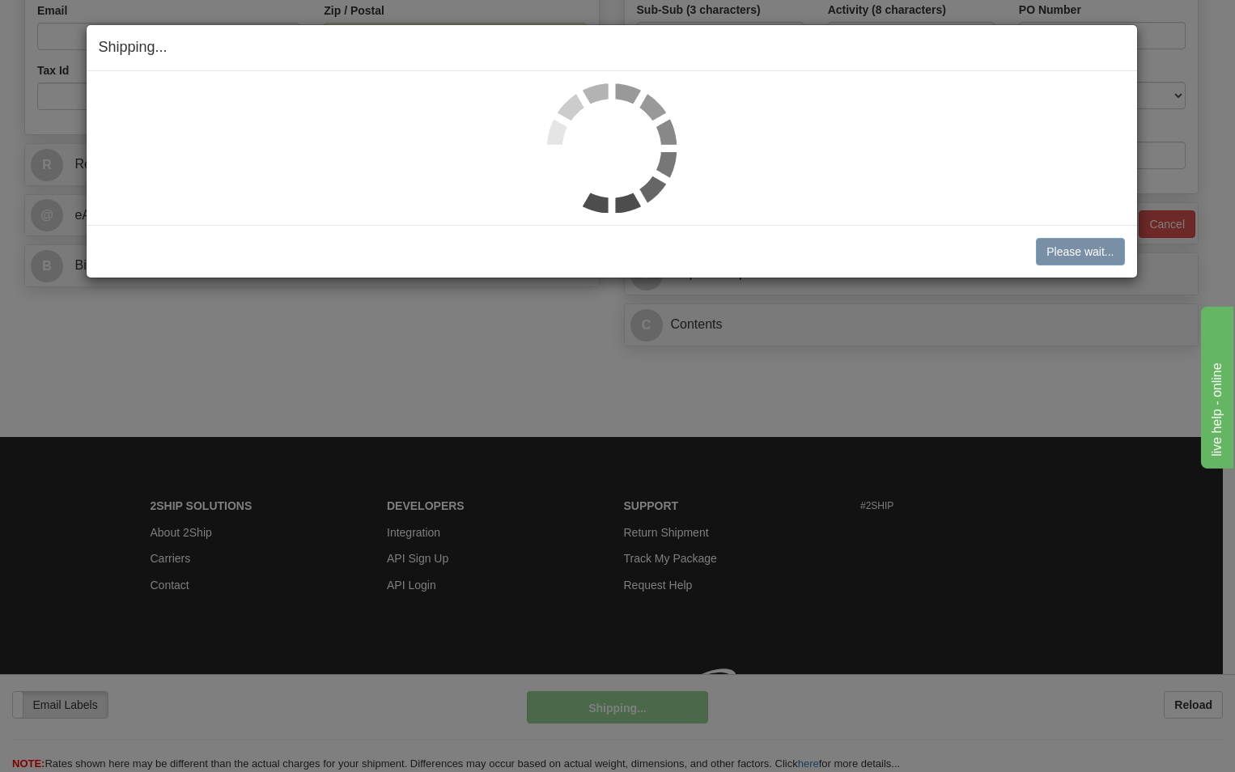
scroll to position [551, 0]
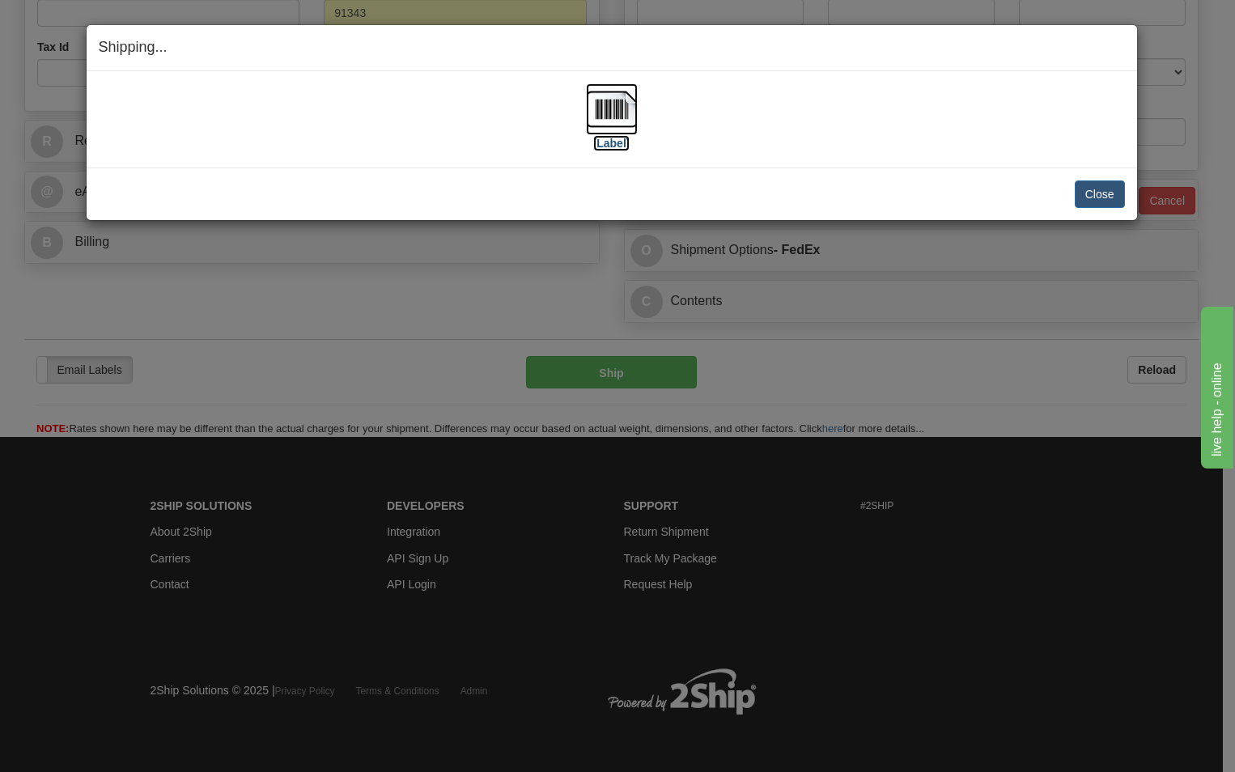
click at [611, 142] on label "[Label]" at bounding box center [611, 143] width 37 height 16
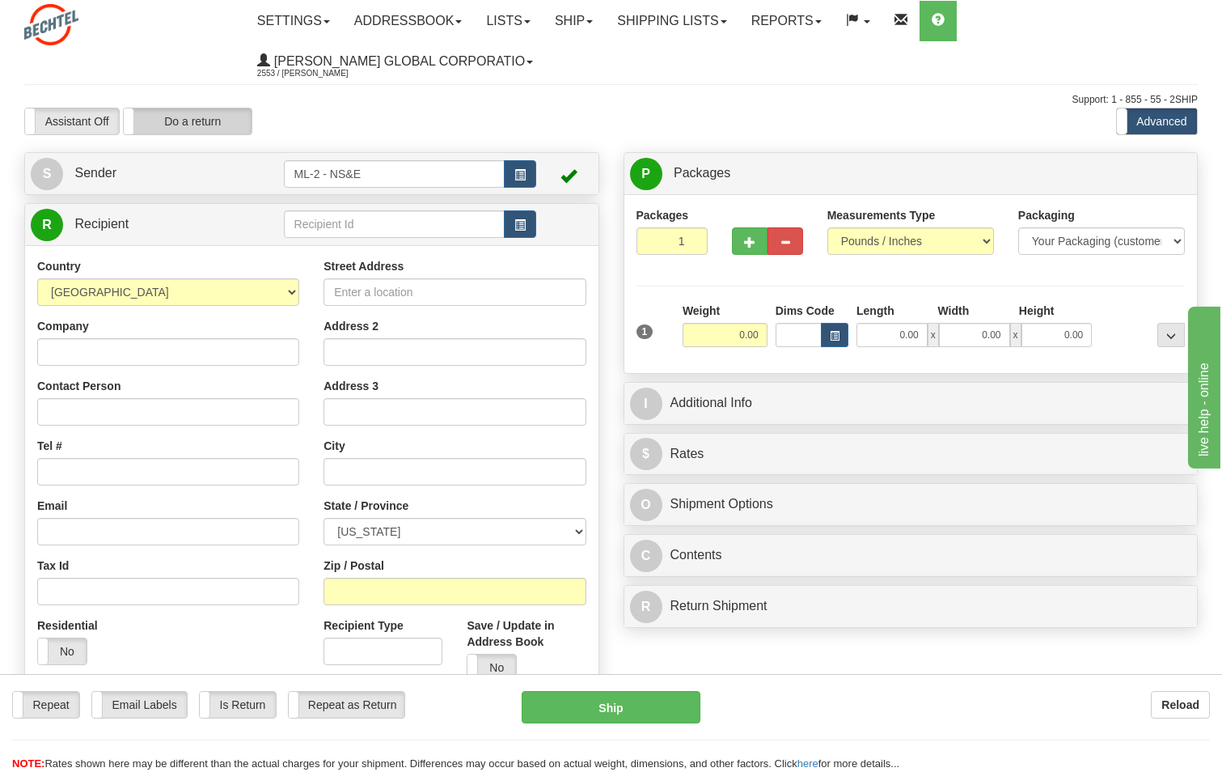
click at [216, 124] on label "Do a return" at bounding box center [188, 121] width 128 height 26
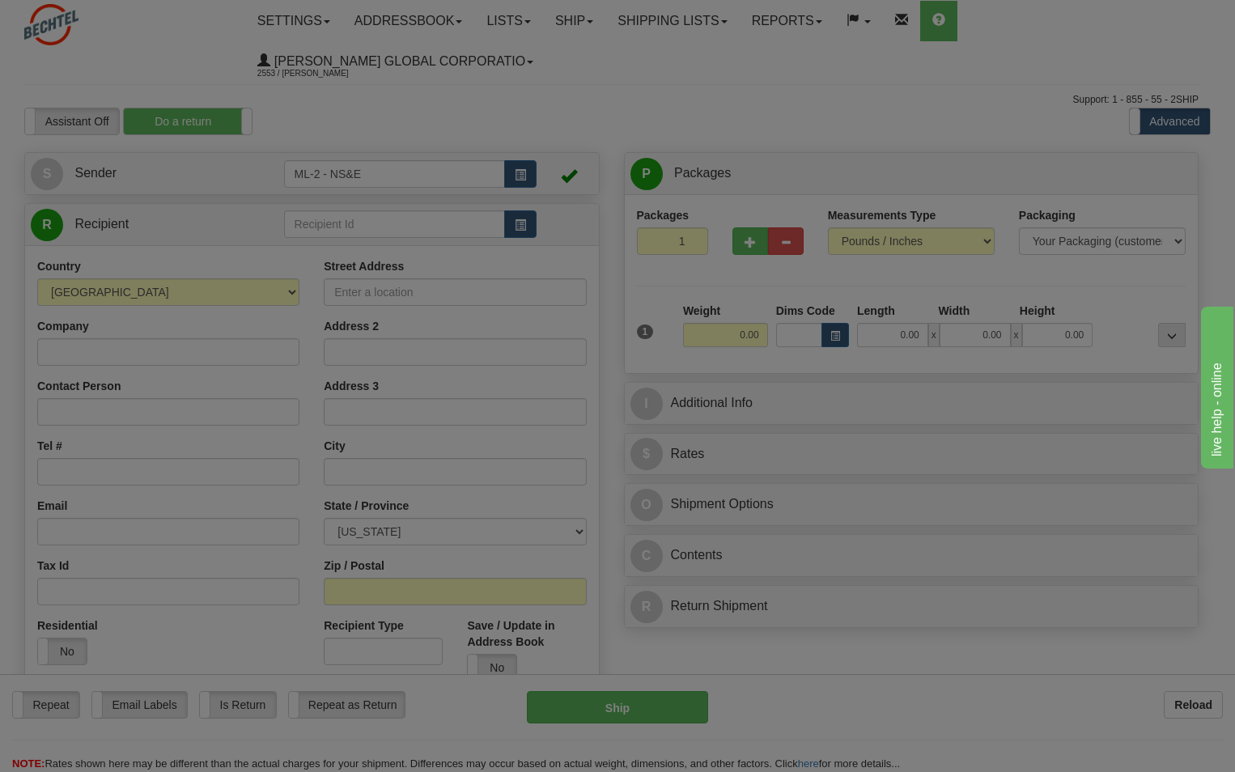
type input "ML-2 - NS&E"
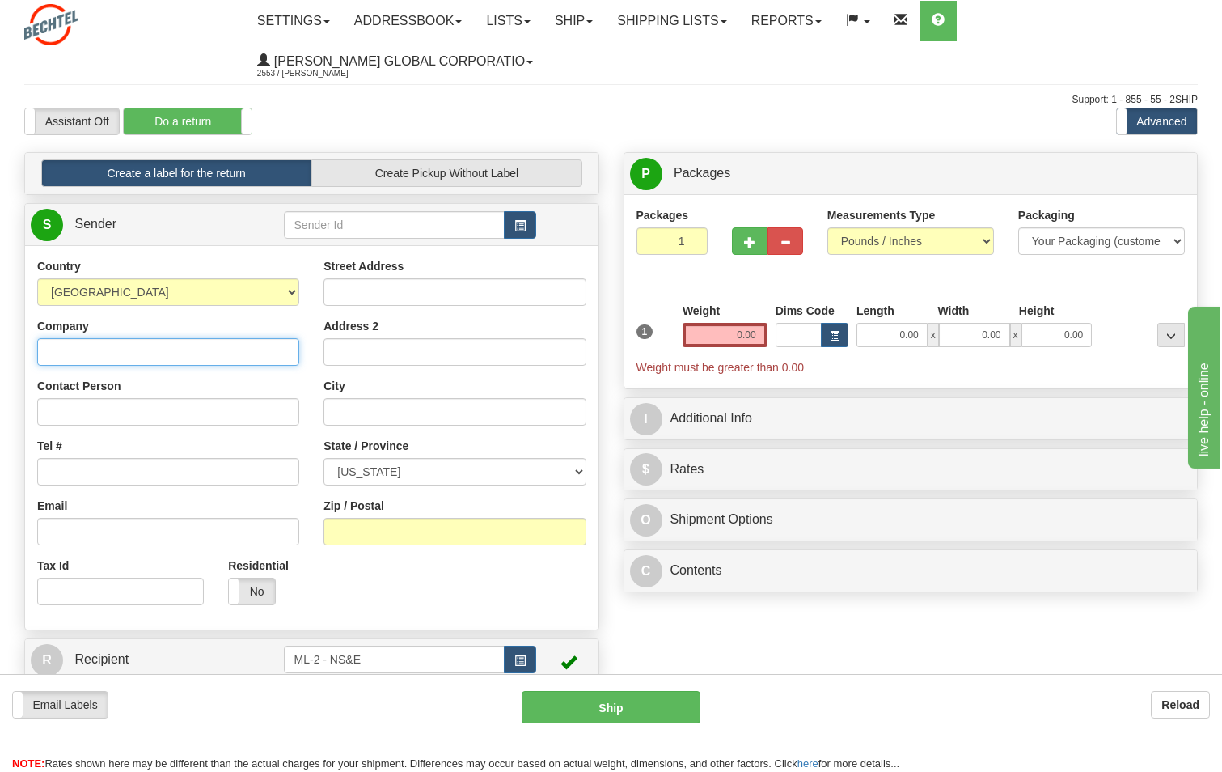
click at [69, 352] on input "Company" at bounding box center [168, 352] width 262 height 28
type input "[PERSON_NAME] National"
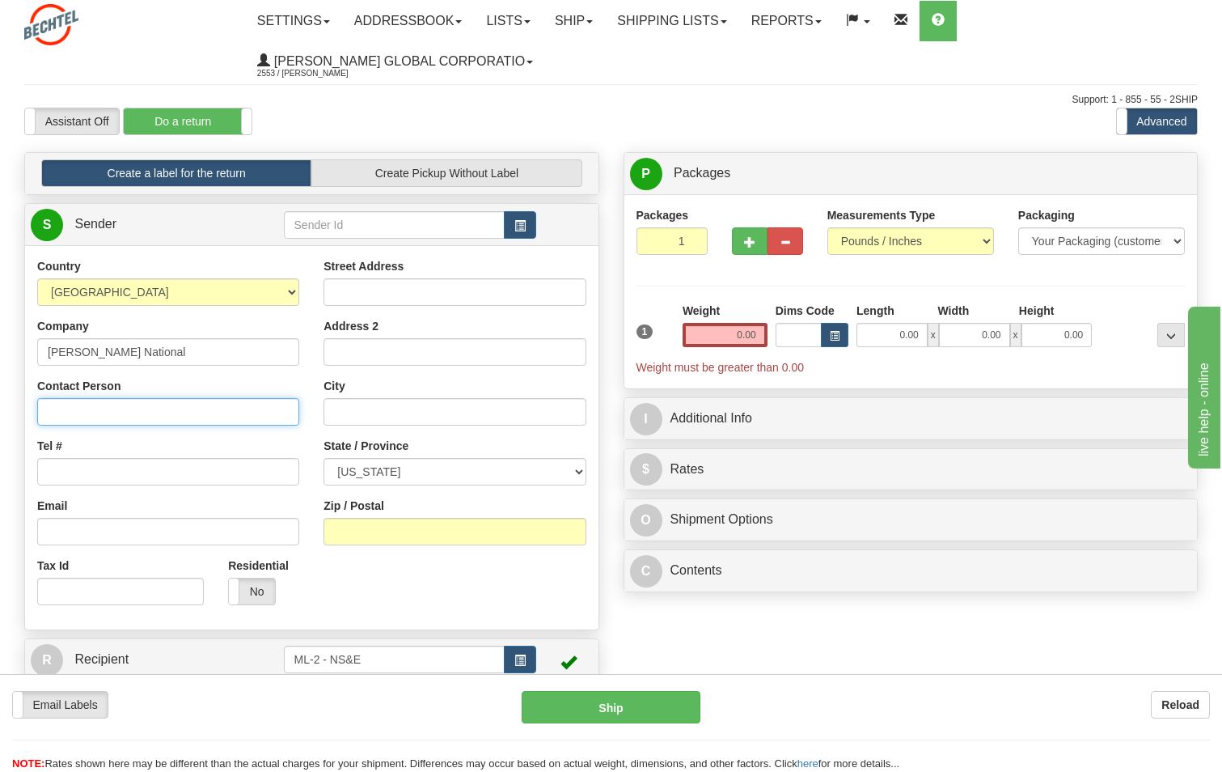
type input "Sheerag [PERSON_NAME]"
type input "[PHONE_NUMBER]"
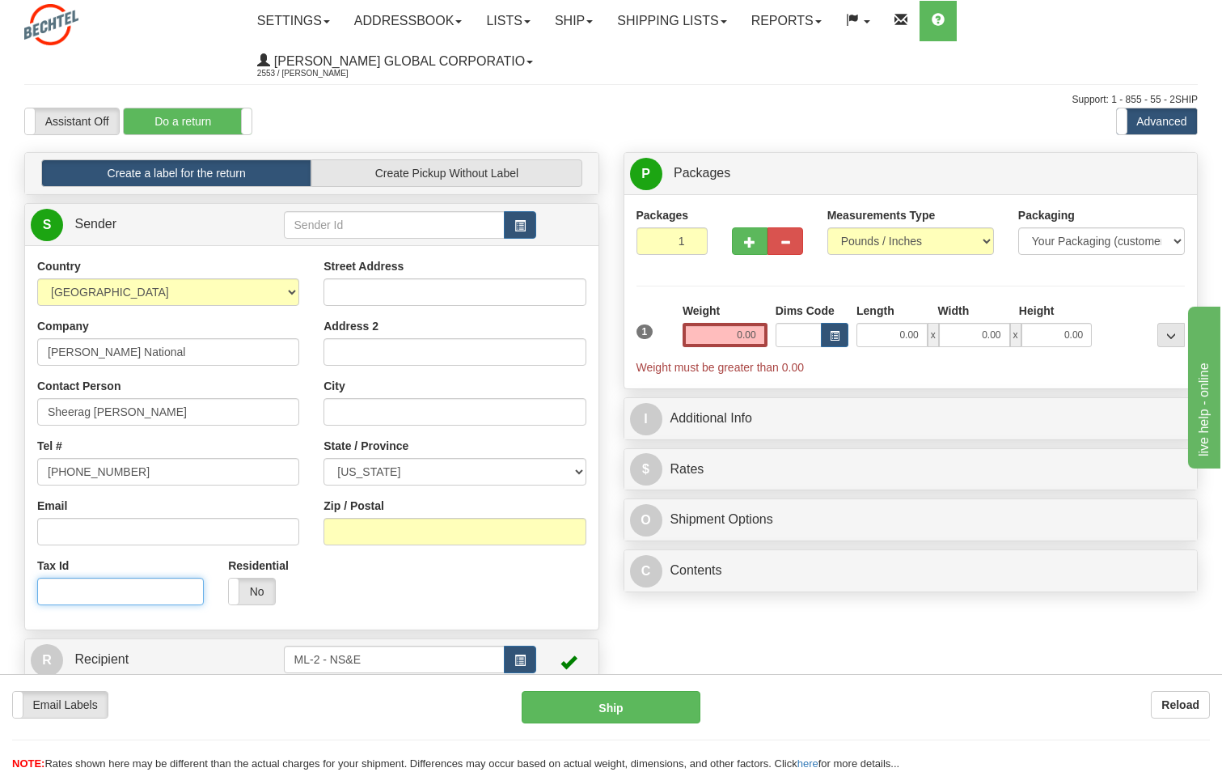
type input "[STREET_ADDRESS][PERSON_NAME]"
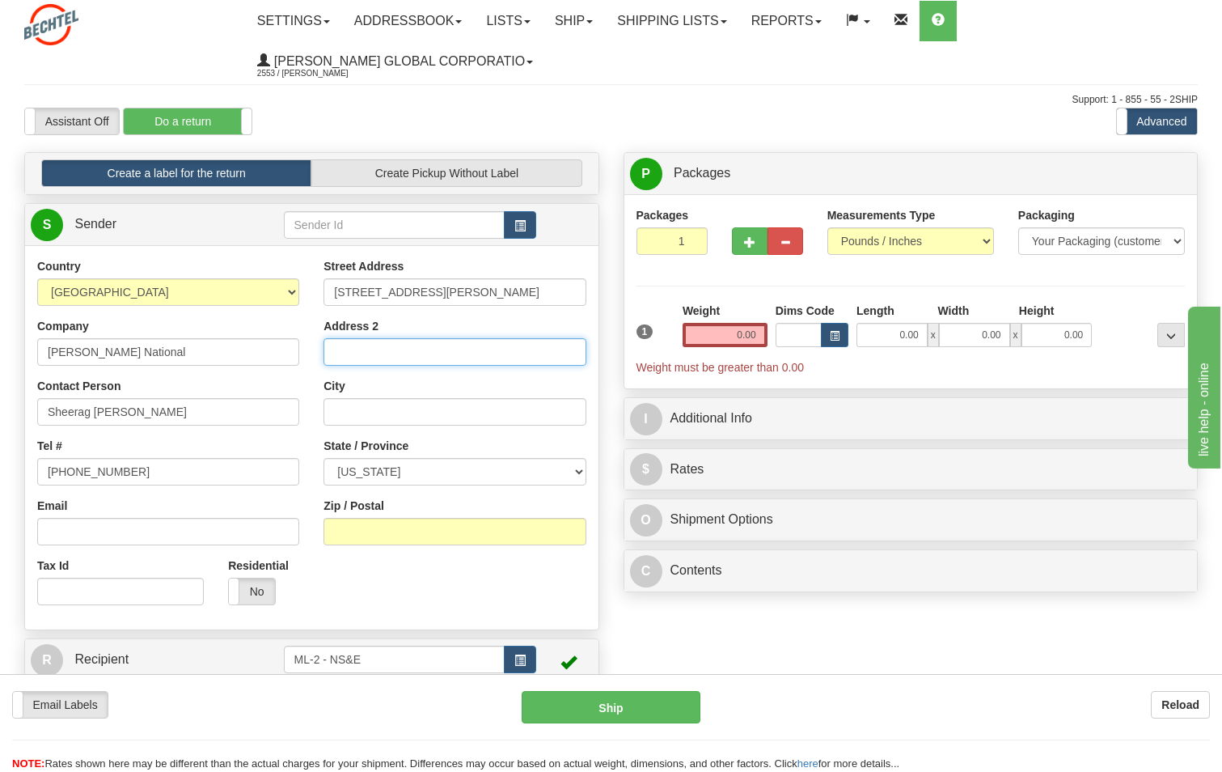
type input "[GEOGRAPHIC_DATA]"
select select "CA"
type input "91343"
click at [752, 337] on input "0.00" at bounding box center [725, 335] width 85 height 24
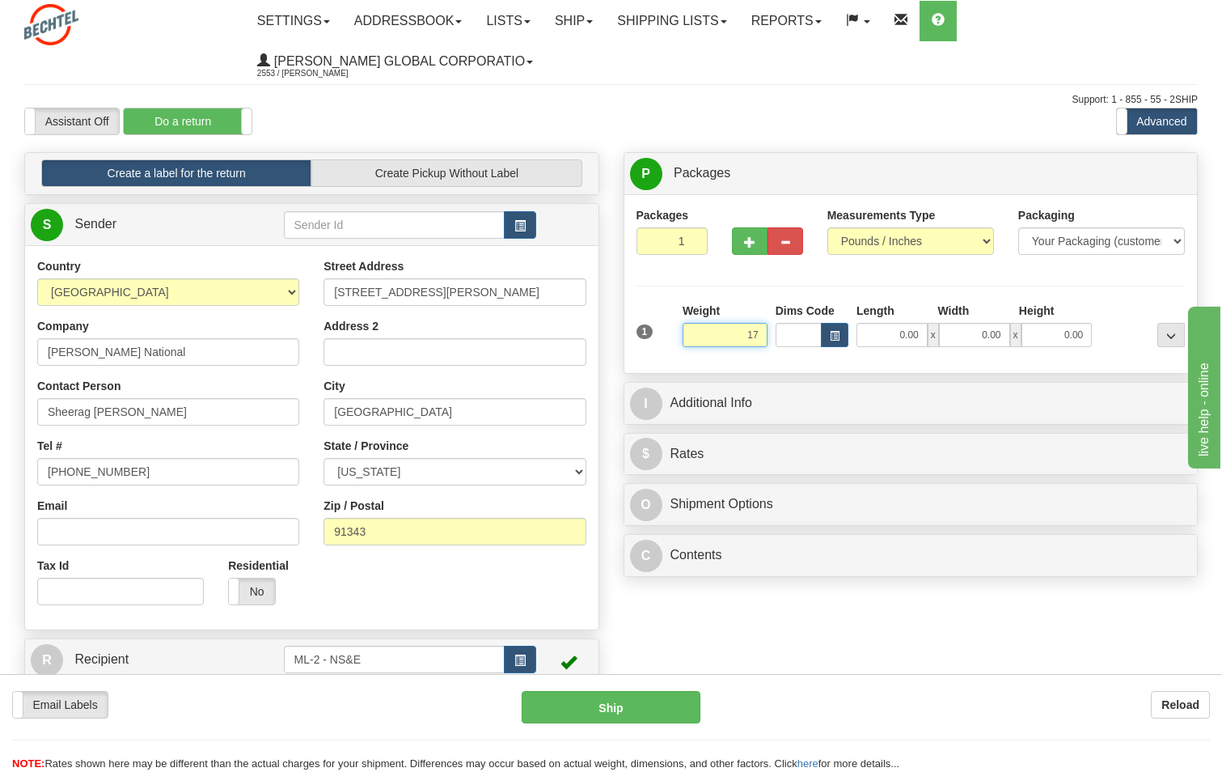
type input "1"
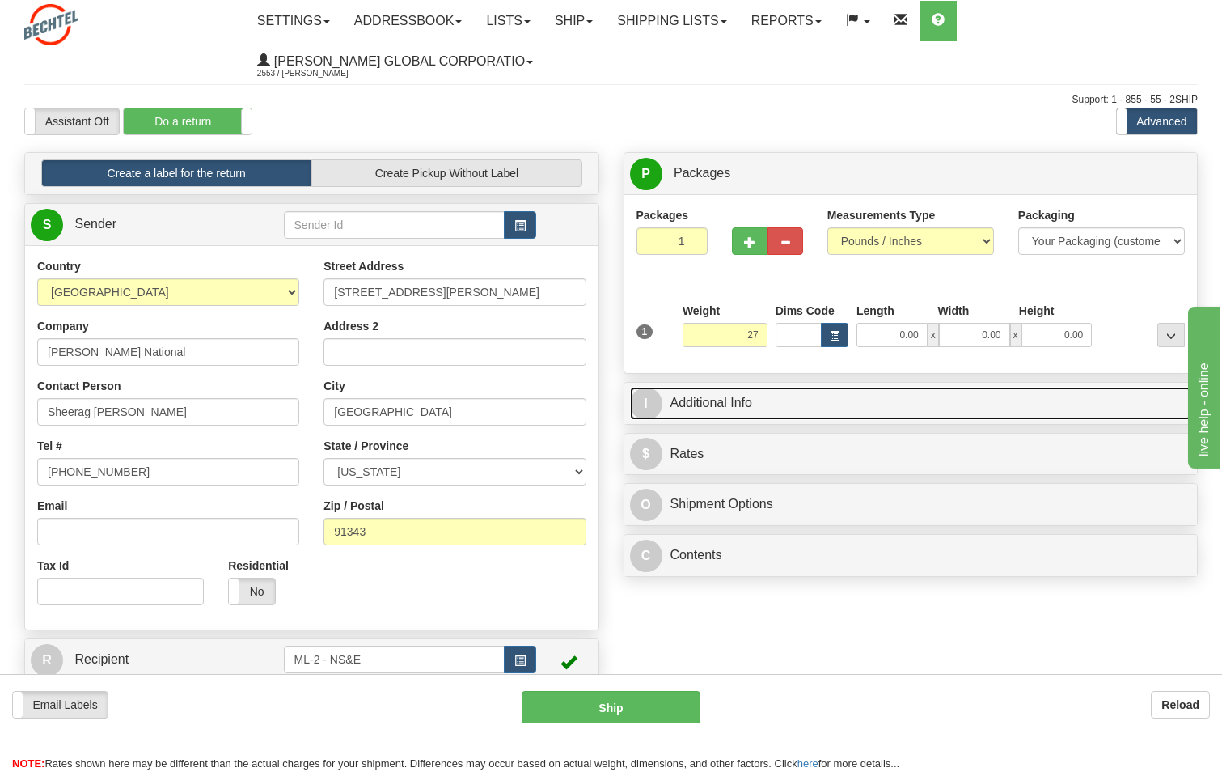
type input "27.00"
click at [750, 407] on link "I Additional Info" at bounding box center [911, 403] width 562 height 33
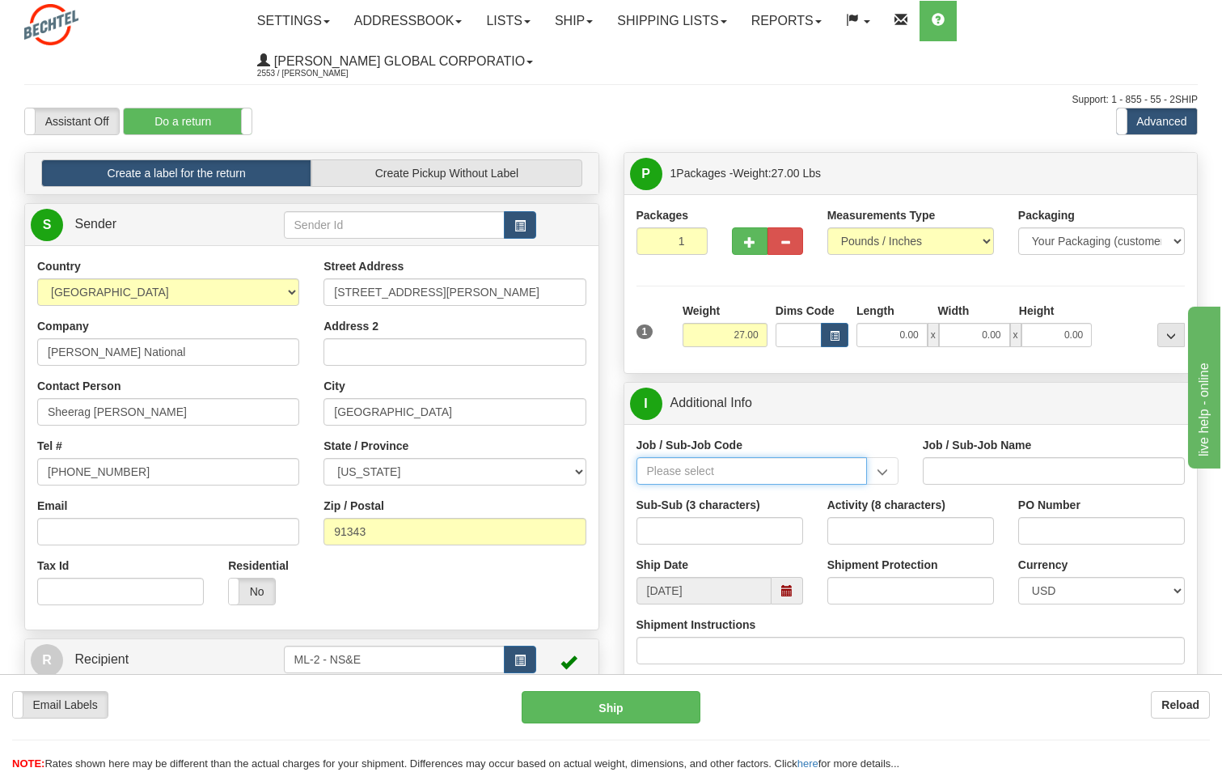
click at [692, 471] on input "Job / Sub-Job Code" at bounding box center [752, 471] width 231 height 28
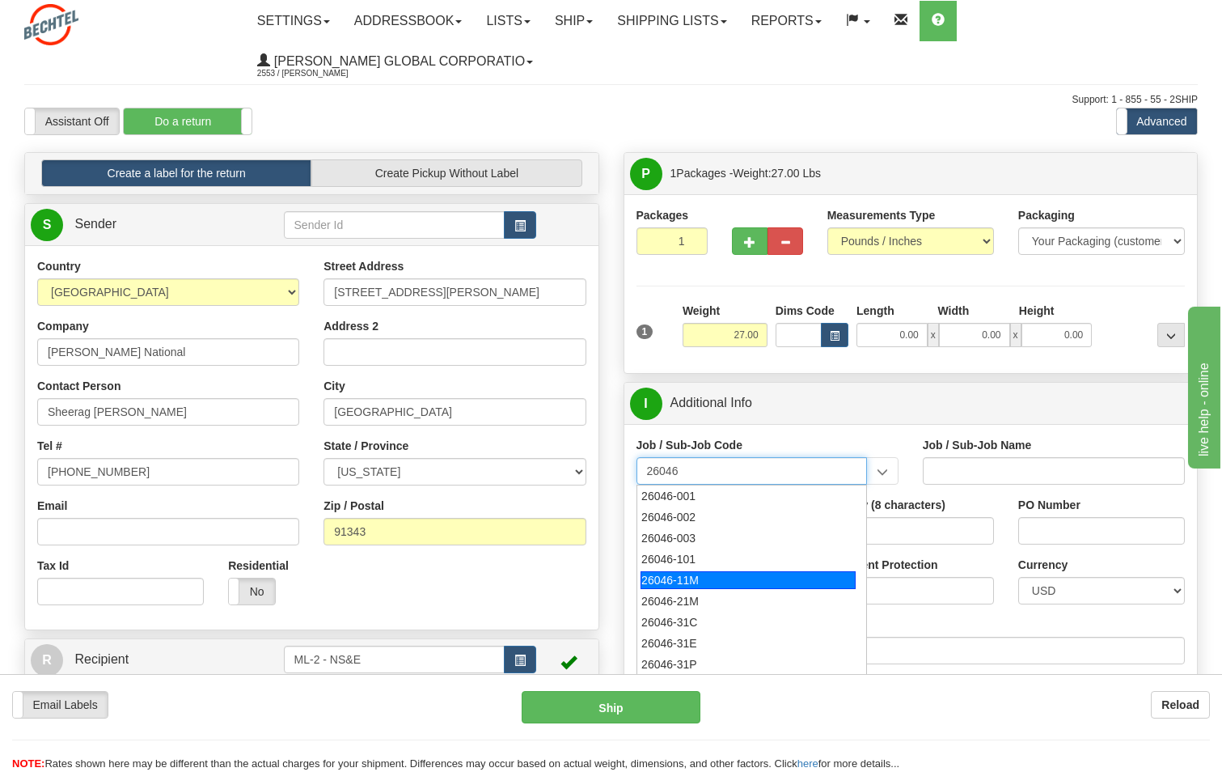
click at [681, 582] on div "26046-11M" at bounding box center [748, 580] width 215 height 18
type input "26046-11M"
type input "MOBILE LAUNCHER 2 - PROJECT MANAGEMENT"
type input "26046-11M"
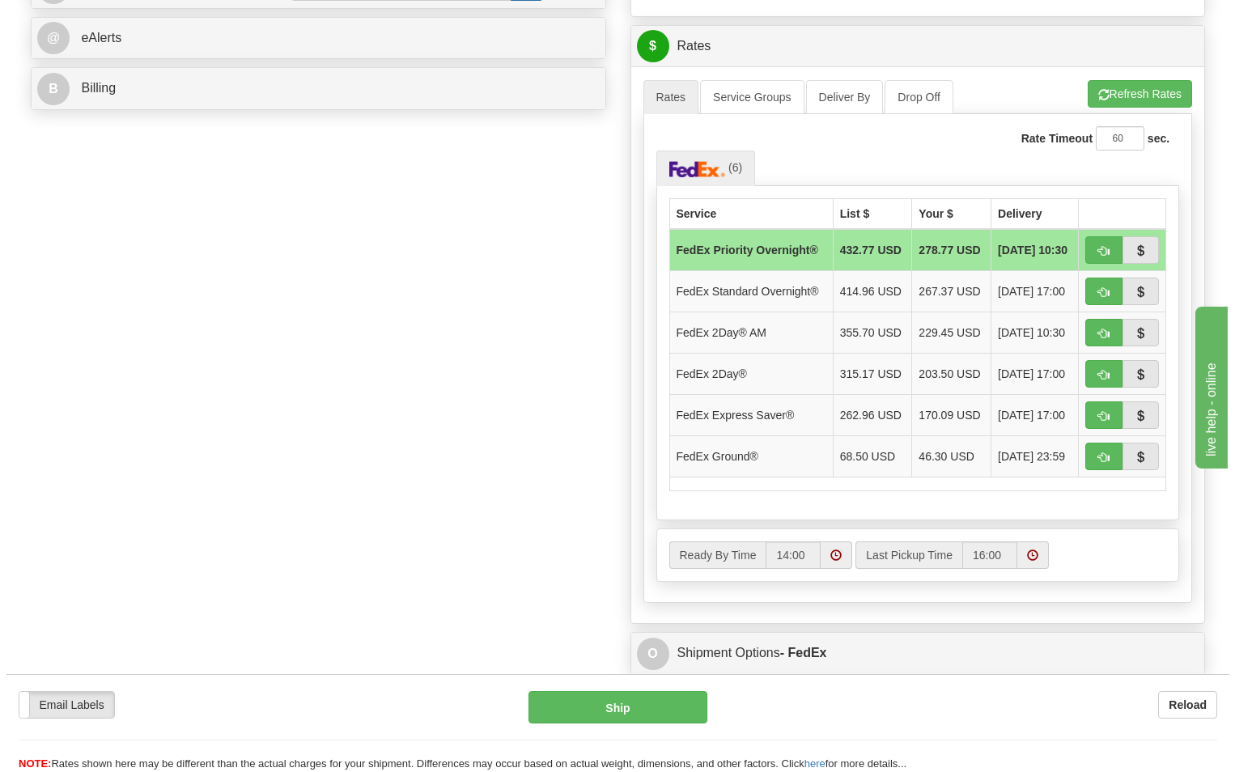
scroll to position [728, 0]
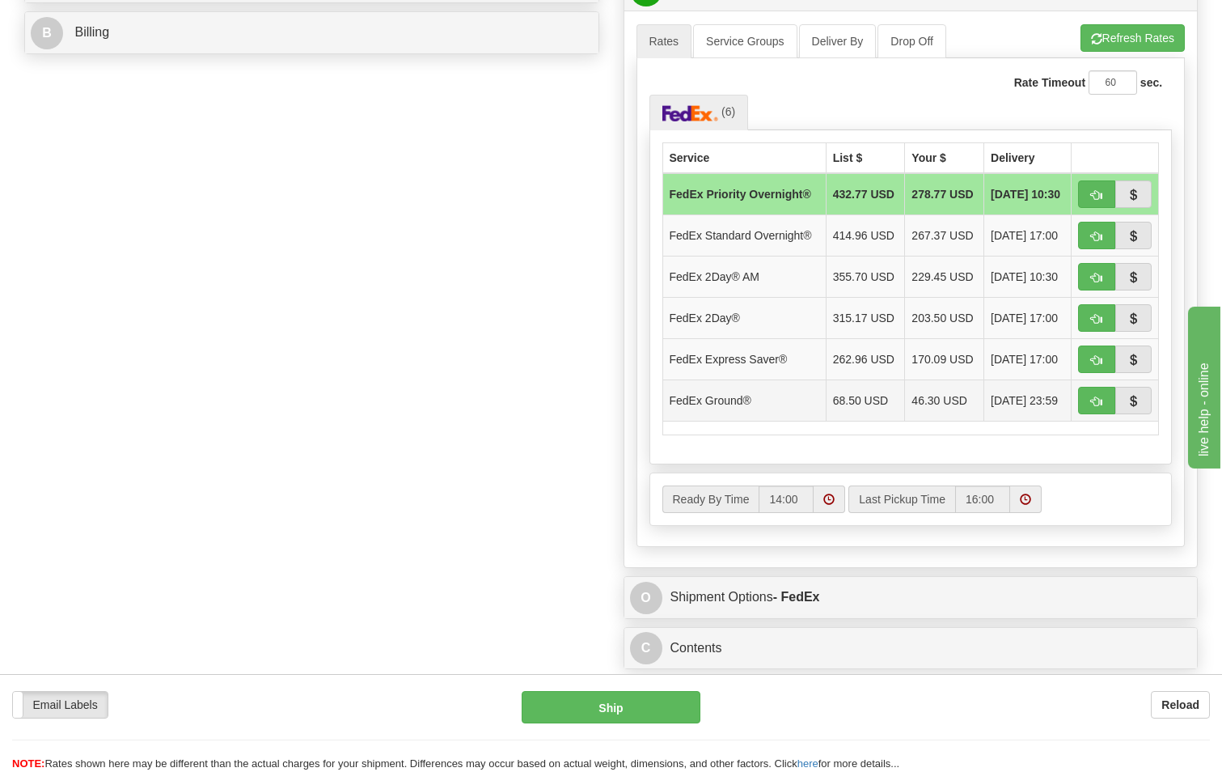
click at [950, 419] on td "46.30 USD" at bounding box center [944, 399] width 79 height 41
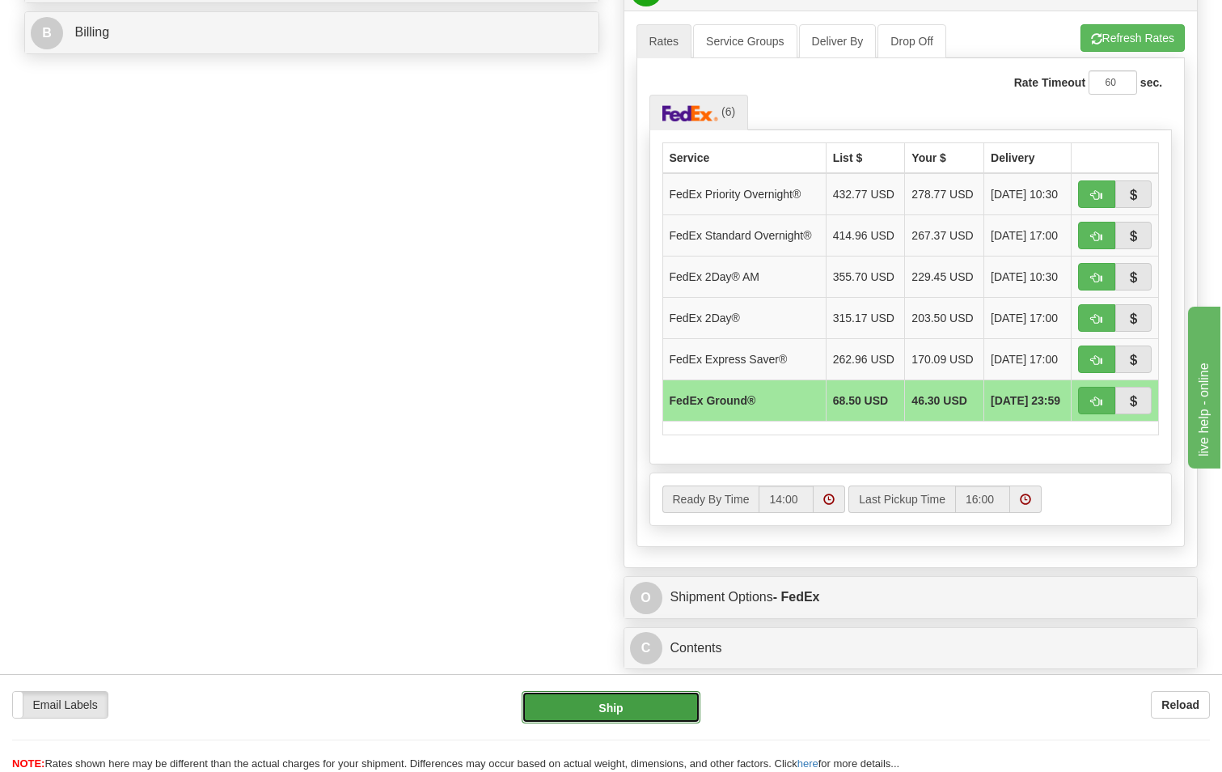
click at [615, 707] on button "Ship" at bounding box center [612, 707] width 180 height 32
type input "92"
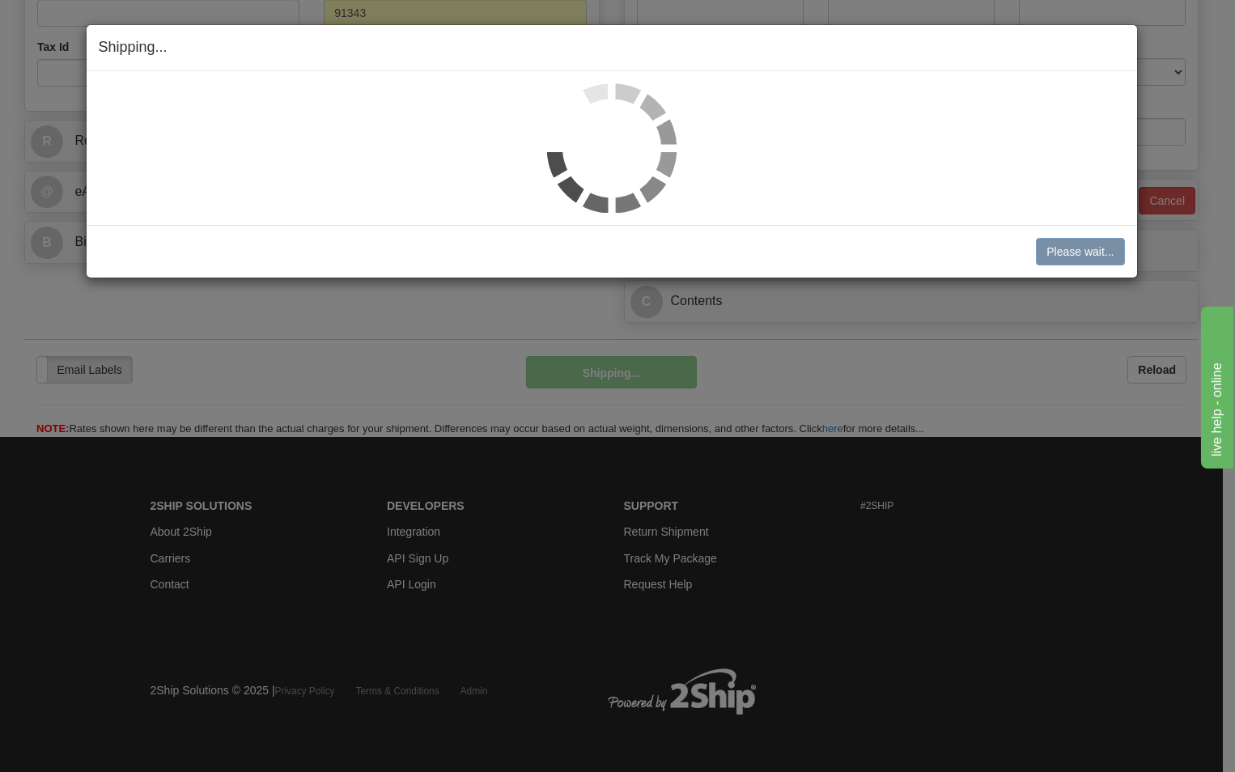
scroll to position [551, 0]
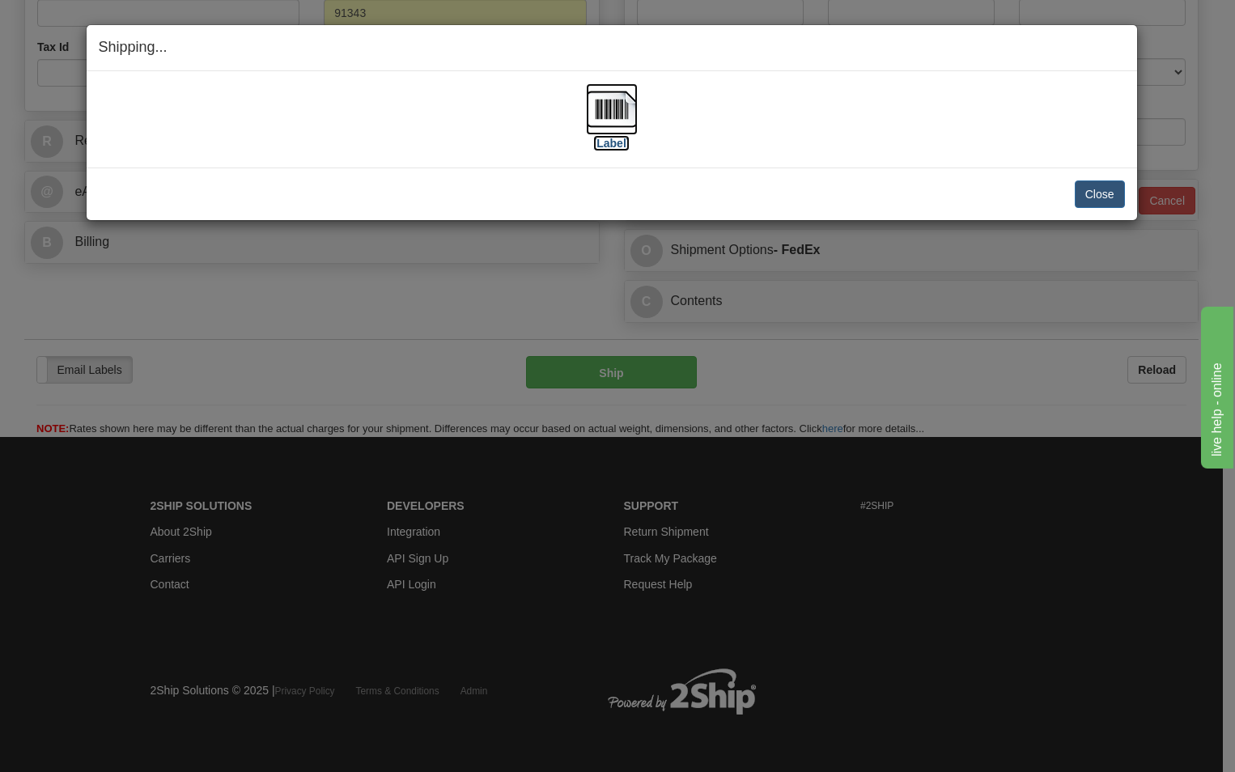
click at [606, 141] on label "[Label]" at bounding box center [611, 143] width 37 height 16
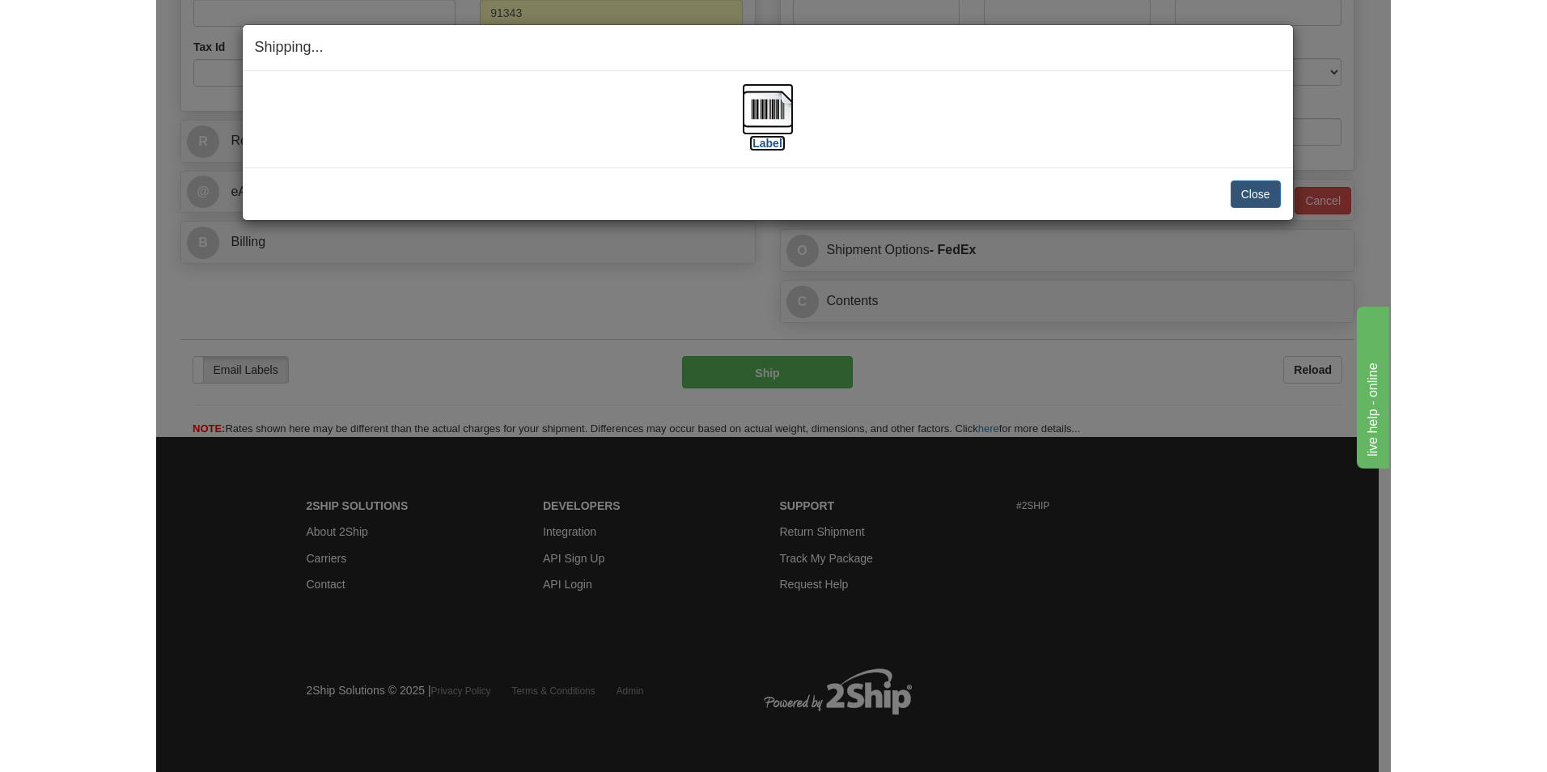
scroll to position [481, 0]
